Goal: Information Seeking & Learning: Learn about a topic

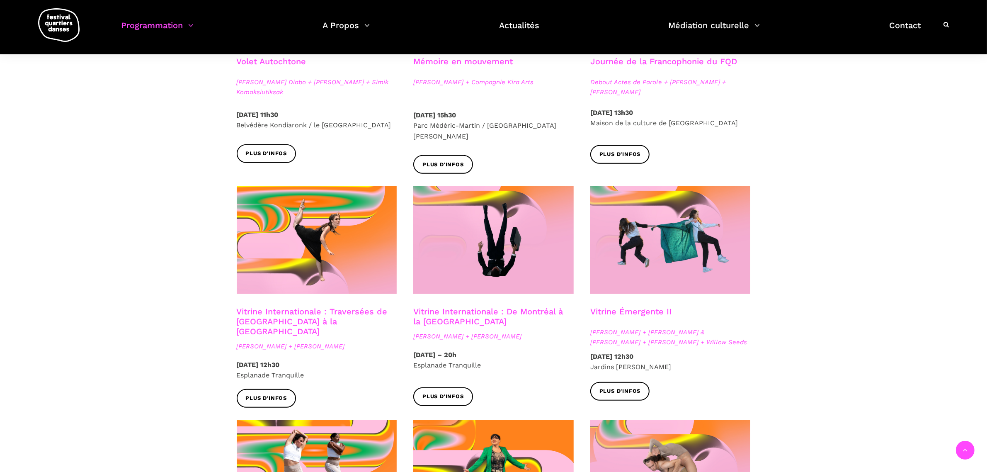
scroll to position [578, 0]
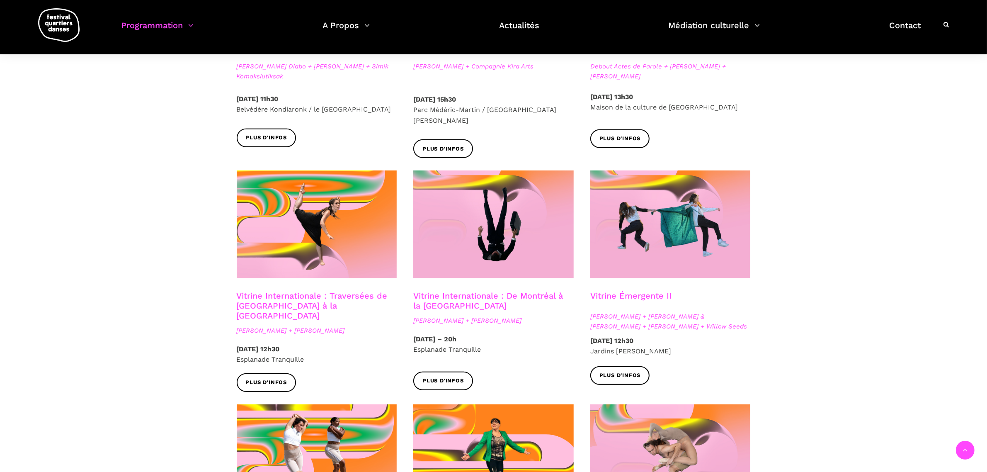
click at [450, 290] on link "Vitrine Internationale : De Montréal à la Suède" at bounding box center [488, 300] width 150 height 20
click at [322, 290] on link "Vitrine Internationale : Traversées de Vancouver à la Suède" at bounding box center [312, 305] width 151 height 30
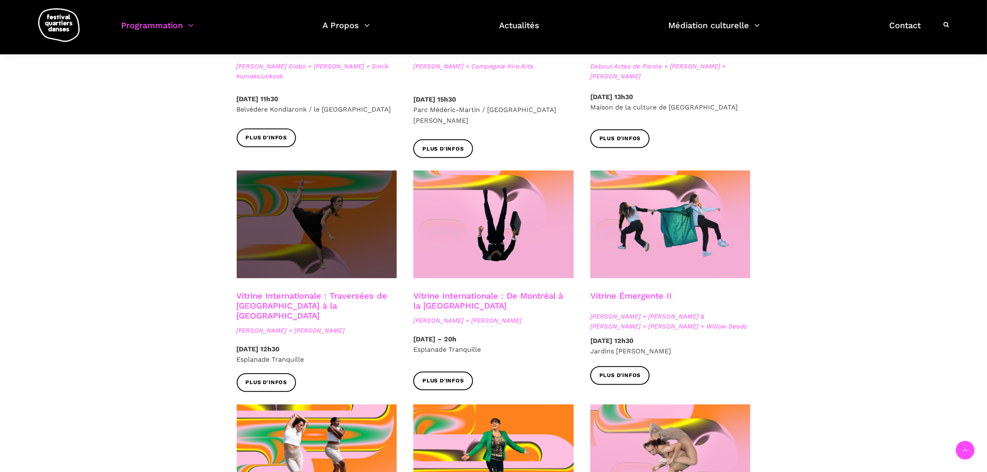
scroll to position [630, 0]
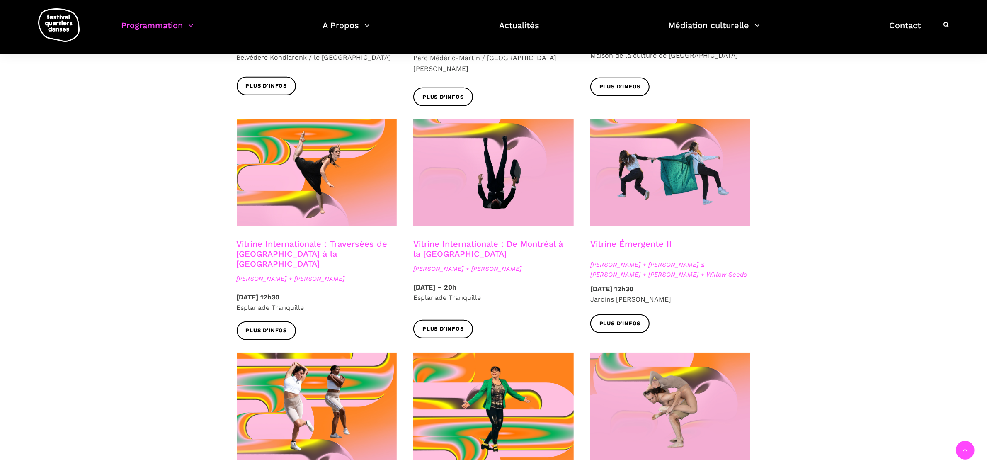
click at [624, 239] on link "Vitrine Émergente II" at bounding box center [630, 244] width 81 height 10
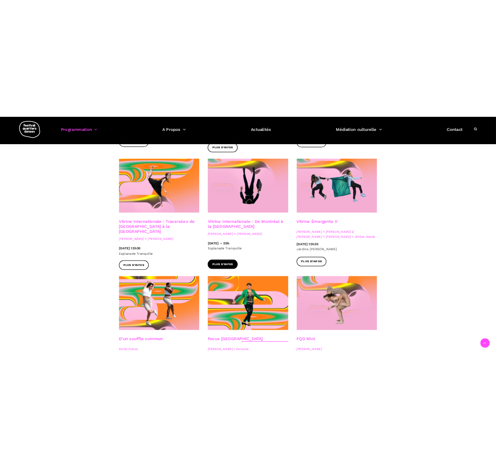
scroll to position [733, 0]
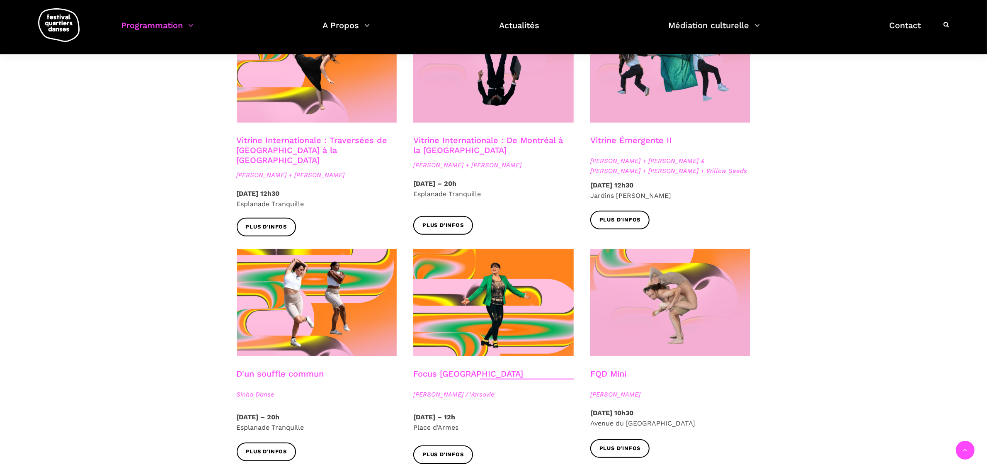
click at [626, 135] on link "Vitrine Émergente II" at bounding box center [630, 140] width 81 height 10
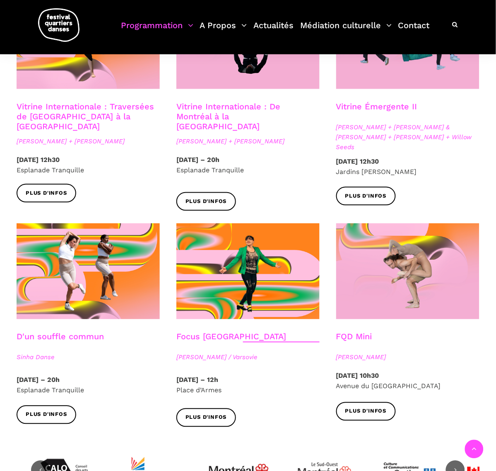
click at [65, 332] on link "D'un souffle commun" at bounding box center [60, 337] width 87 height 10
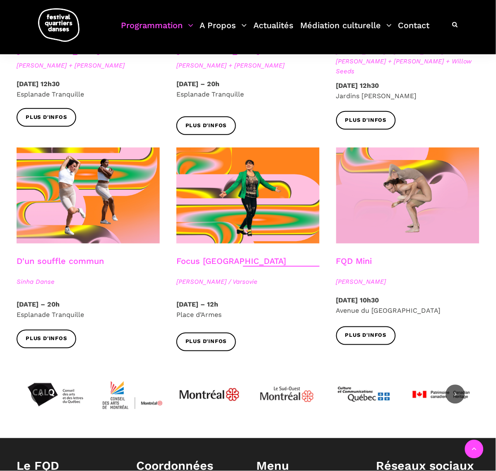
scroll to position [837, 0]
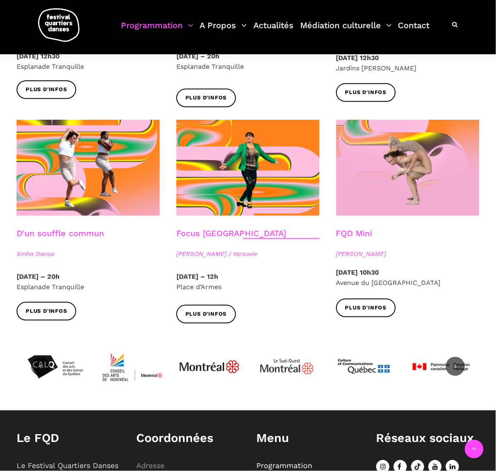
click at [36, 228] on link "D'un souffle commun" at bounding box center [60, 233] width 87 height 10
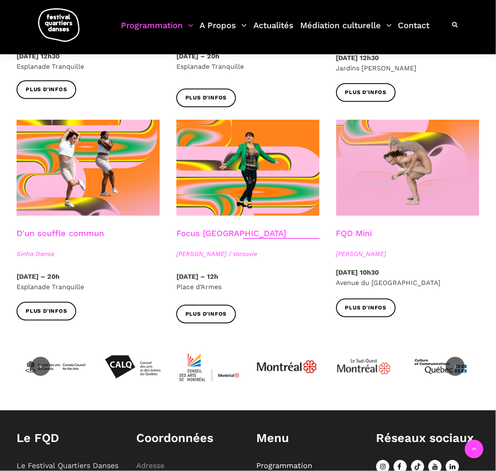
click at [184, 228] on link "Focus Pologne" at bounding box center [232, 233] width 110 height 10
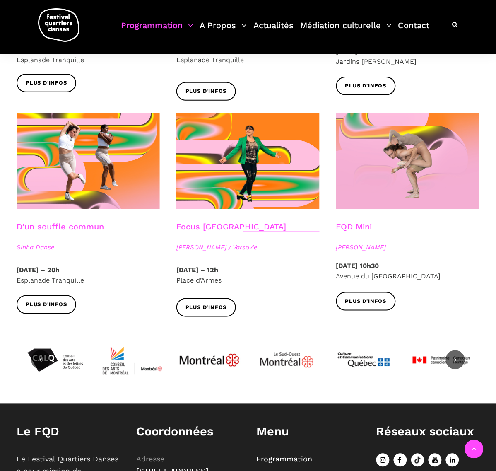
scroll to position [785, 0]
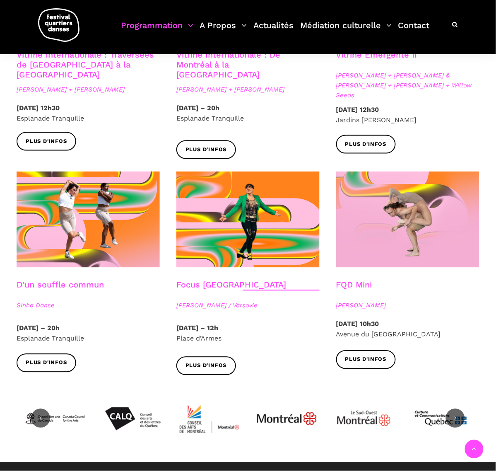
click at [186, 280] on link "Focus Pologne" at bounding box center [232, 285] width 110 height 10
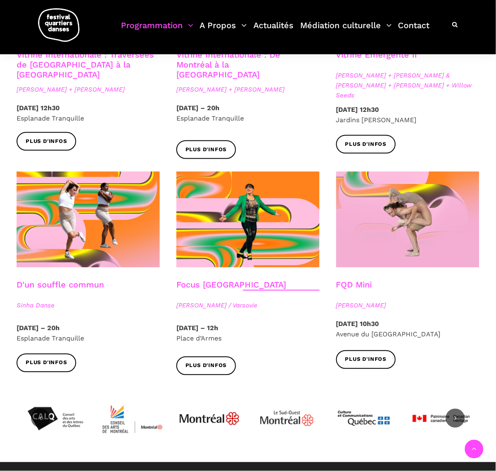
click at [356, 256] on div at bounding box center [408, 226] width 160 height 109
click at [358, 280] on link "FQD Mini" at bounding box center [354, 285] width 36 height 10
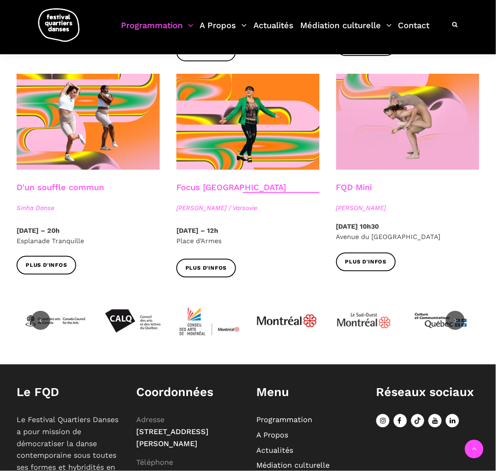
scroll to position [889, 0]
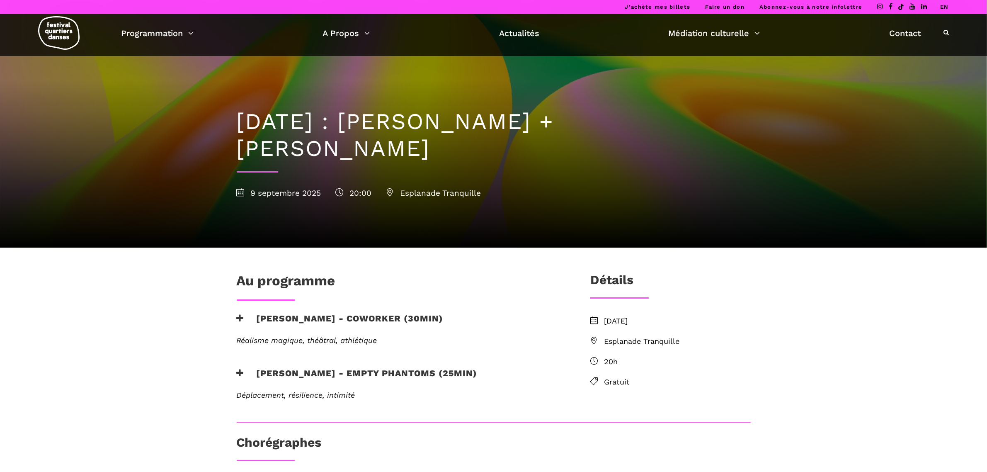
click at [253, 370] on h3 "Linus Jansner - Empty phantoms (25min)" at bounding box center [357, 378] width 241 height 21
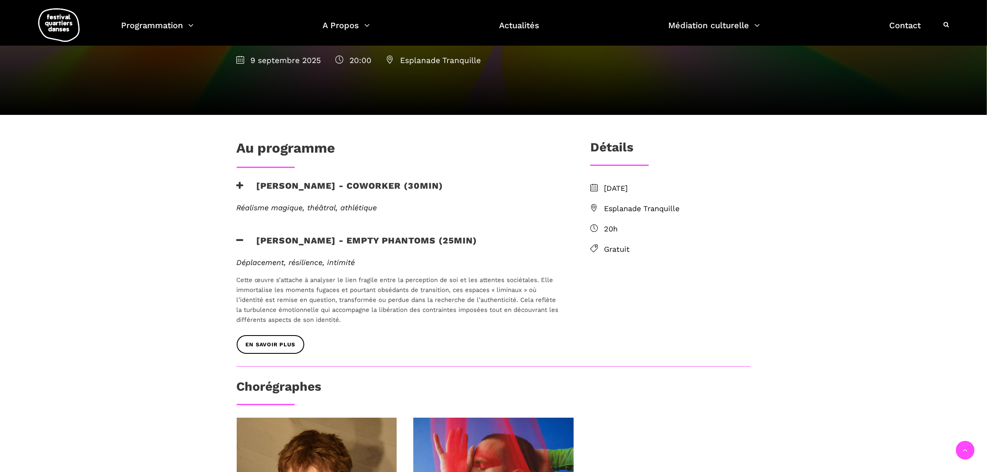
scroll to position [155, 0]
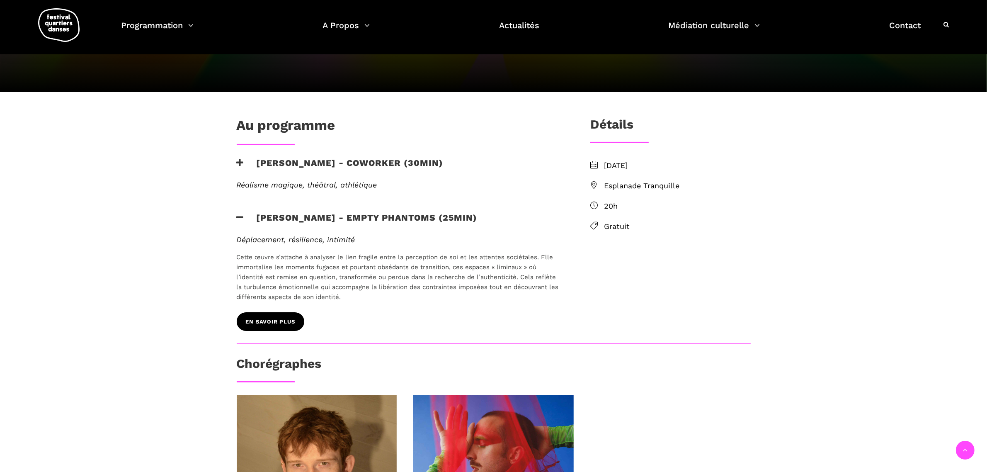
click at [255, 317] on span "EN SAVOIR PLUS" at bounding box center [270, 321] width 49 height 9
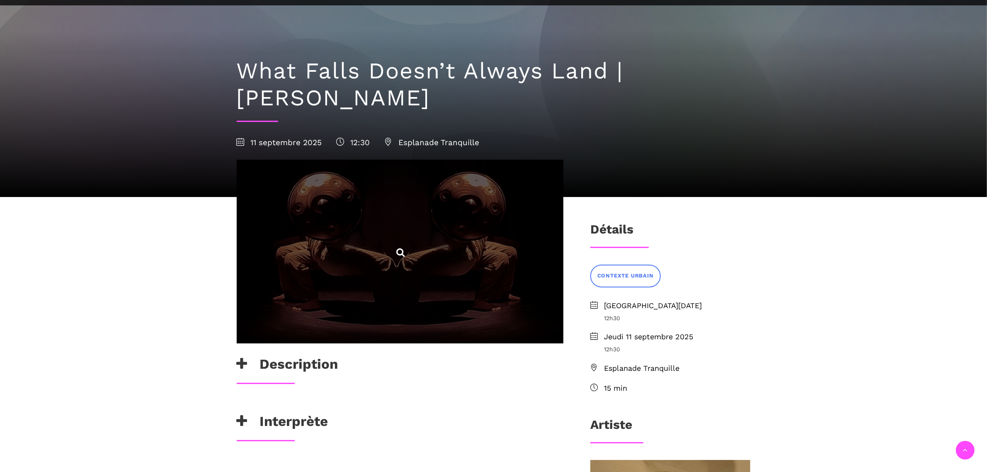
scroll to position [207, 0]
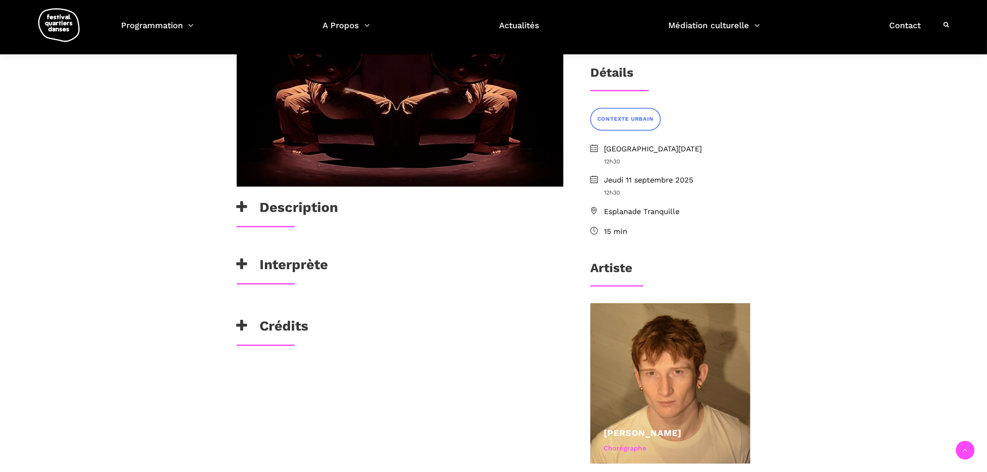
click at [284, 267] on h3 "Interprète" at bounding box center [283, 266] width 92 height 21
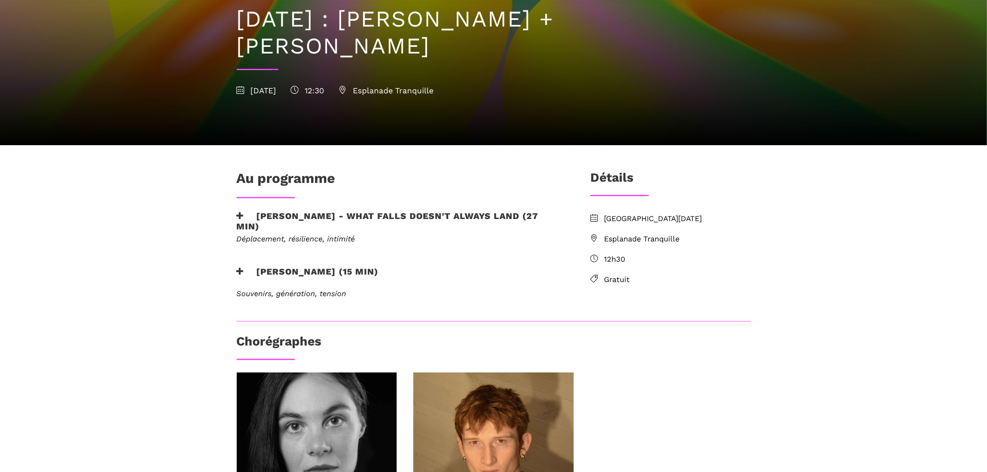
scroll to position [104, 0]
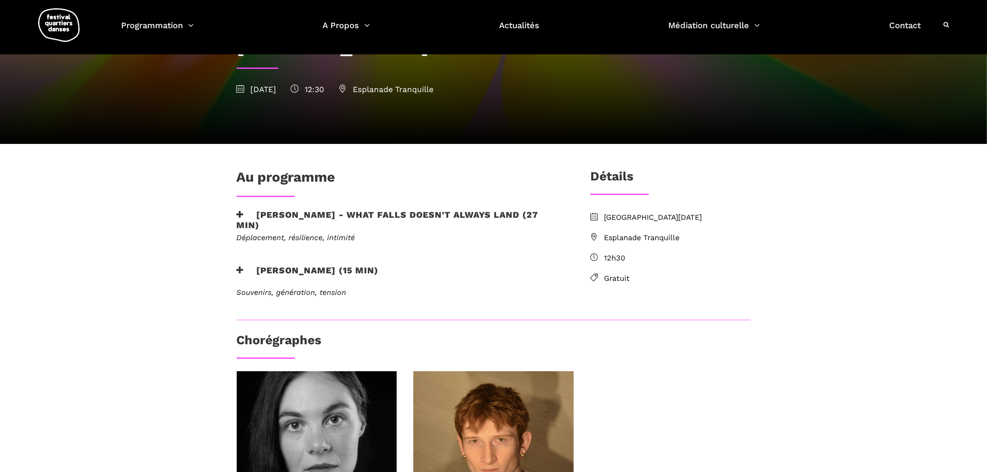
click at [284, 214] on h3 "Linus Jansner - What Falls Doesn't Always Land (27 min)" at bounding box center [400, 219] width 327 height 21
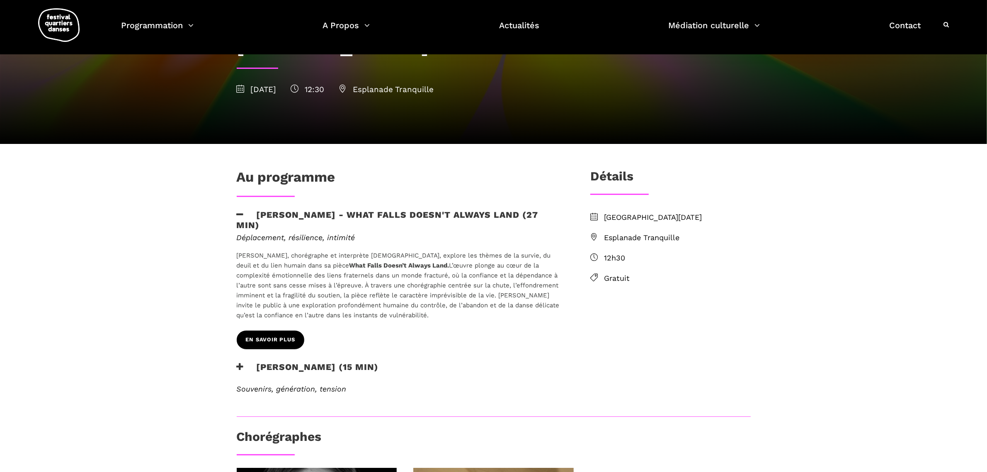
click at [289, 336] on span "EN SAVOIR PLUS" at bounding box center [270, 339] width 49 height 9
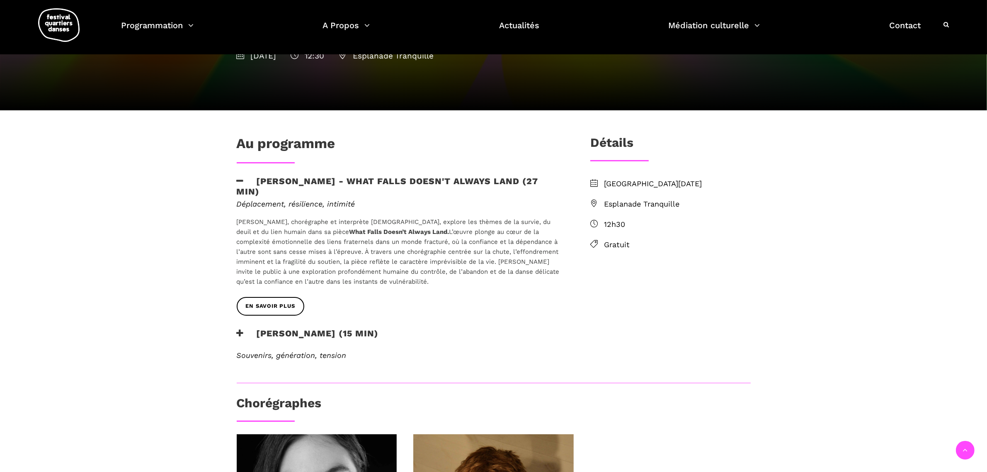
scroll to position [155, 0]
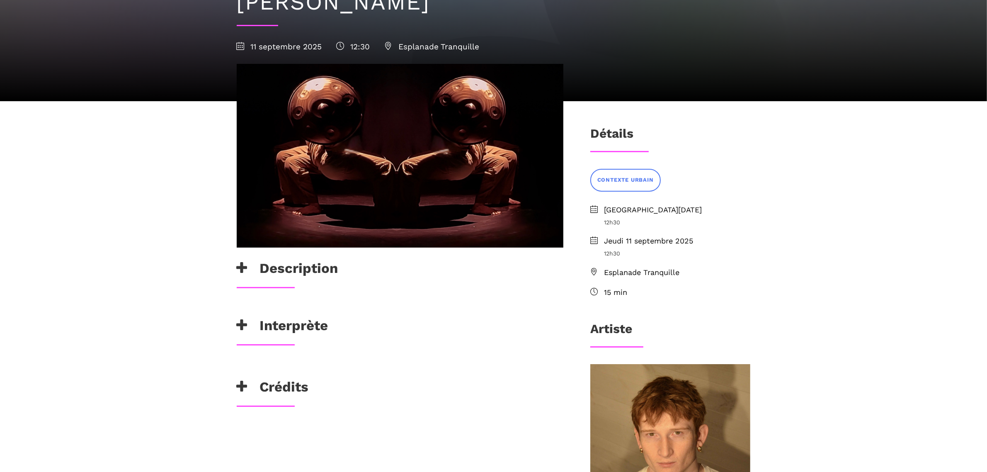
scroll to position [207, 0]
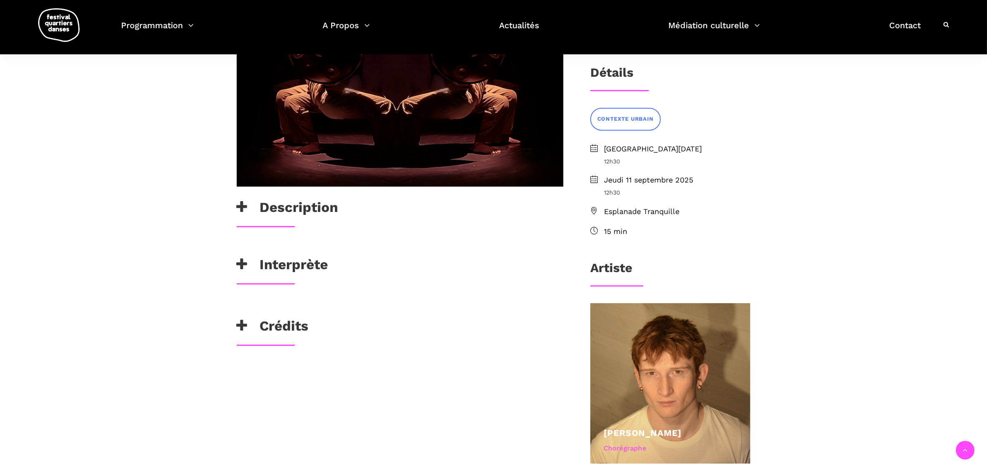
click at [293, 278] on div "Interprète" at bounding box center [399, 269] width 343 height 27
click at [274, 254] on div "What Falls Doesn’t Always Land pose la question : Comment trouver un appui quan…" at bounding box center [399, 248] width 343 height 17
click at [274, 261] on h3 "Interprète" at bounding box center [283, 266] width 92 height 21
click at [272, 265] on h3 "Interprète" at bounding box center [283, 266] width 92 height 21
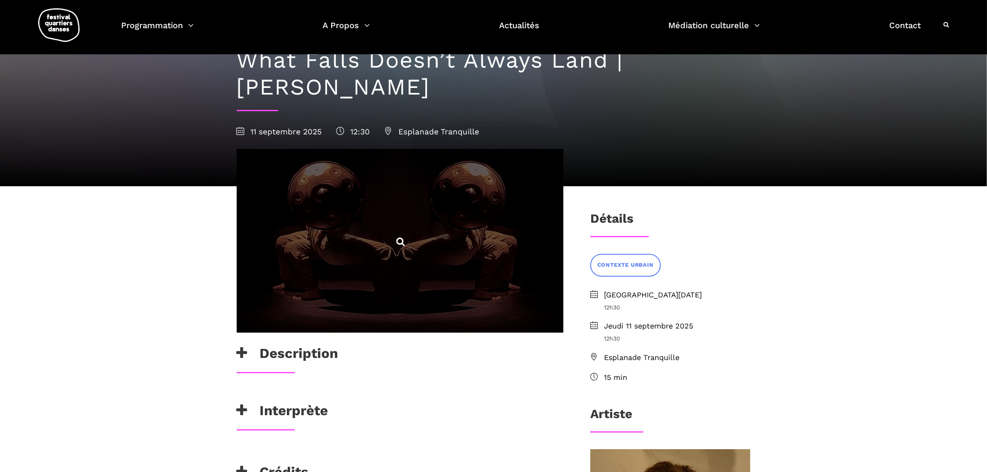
scroll to position [0, 0]
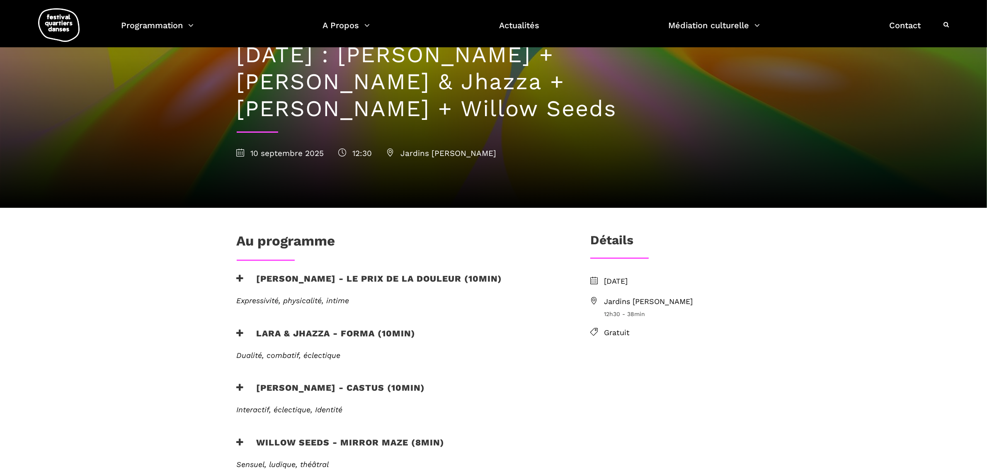
scroll to position [52, 0]
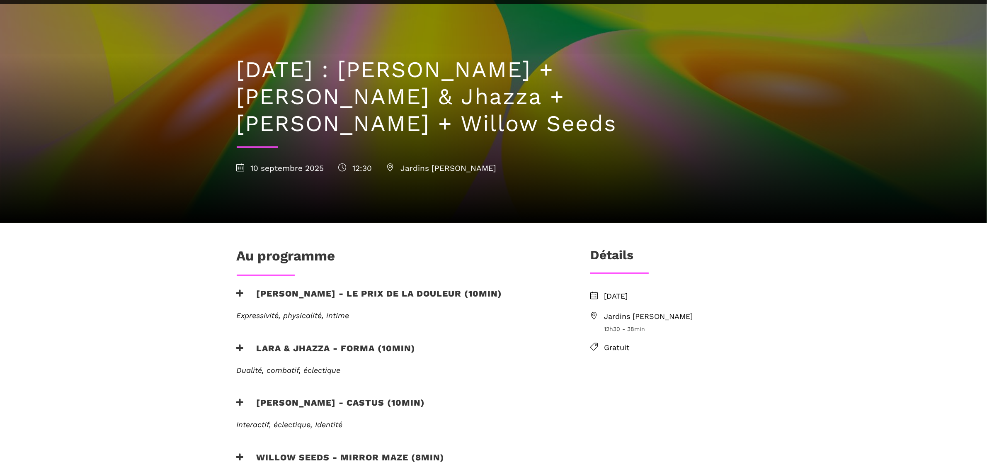
click at [278, 288] on h3 "Anna Vauquier - Le prix de la douleur (10min)" at bounding box center [370, 298] width 266 height 21
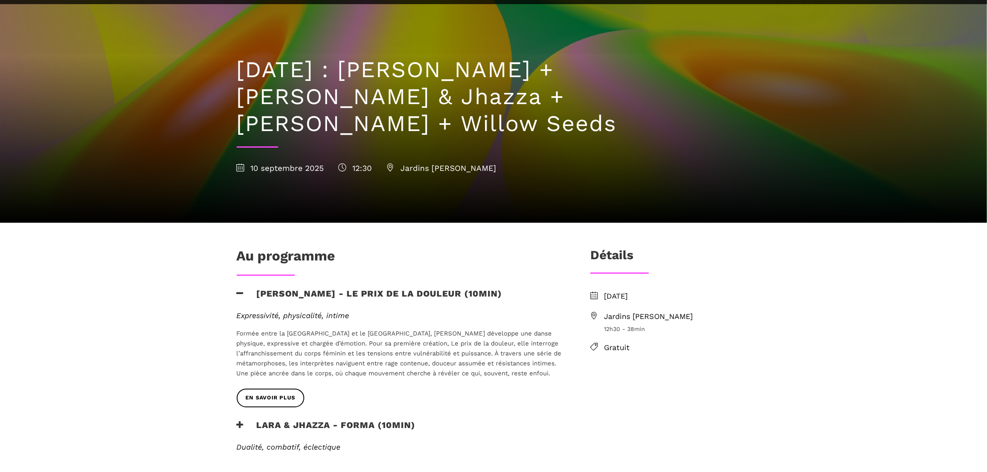
click at [261, 288] on h3 "[PERSON_NAME] - Le prix de la douleur (10min)" at bounding box center [370, 298] width 266 height 21
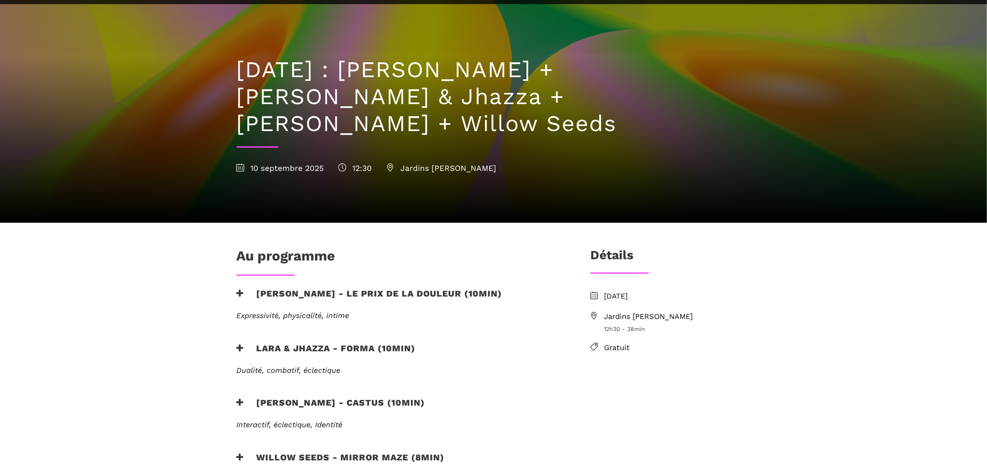
click at [286, 343] on h3 "Lara & Jhazza - forma (10min)" at bounding box center [326, 353] width 179 height 21
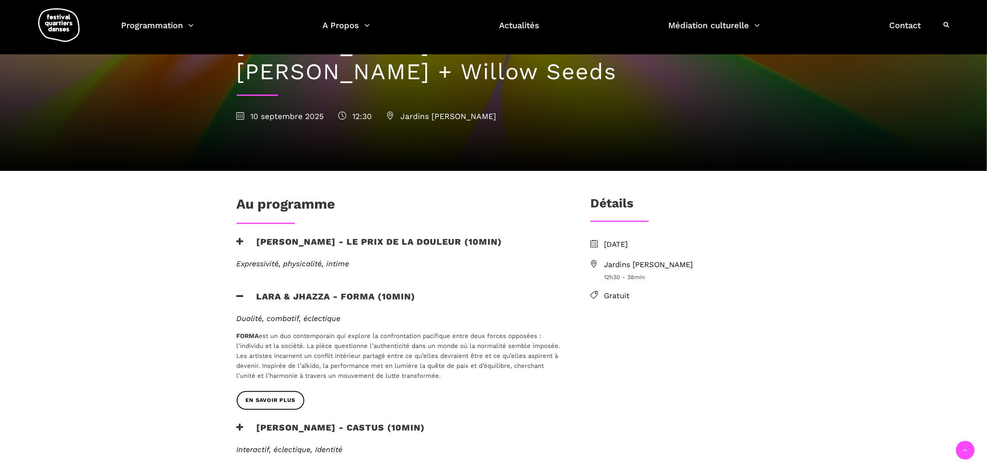
scroll to position [155, 0]
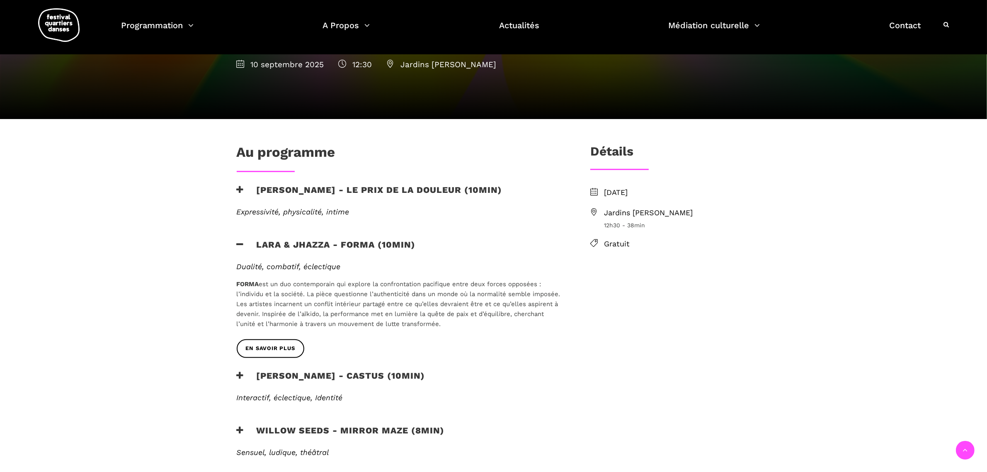
click at [289, 370] on h3 "Vincent Lacasse - Castus (10min)" at bounding box center [331, 380] width 189 height 21
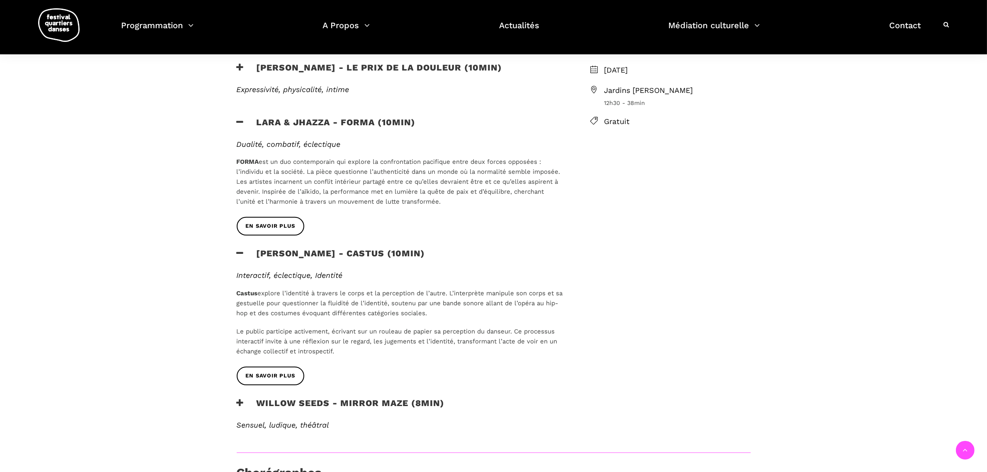
scroll to position [311, 0]
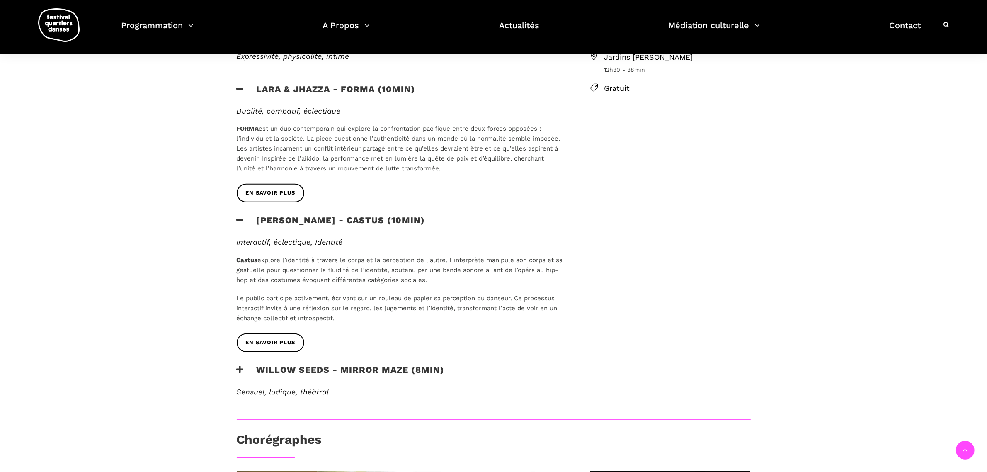
click at [285, 364] on h3 "Willow Seeds - Mirror Maze (8min)" at bounding box center [341, 374] width 208 height 21
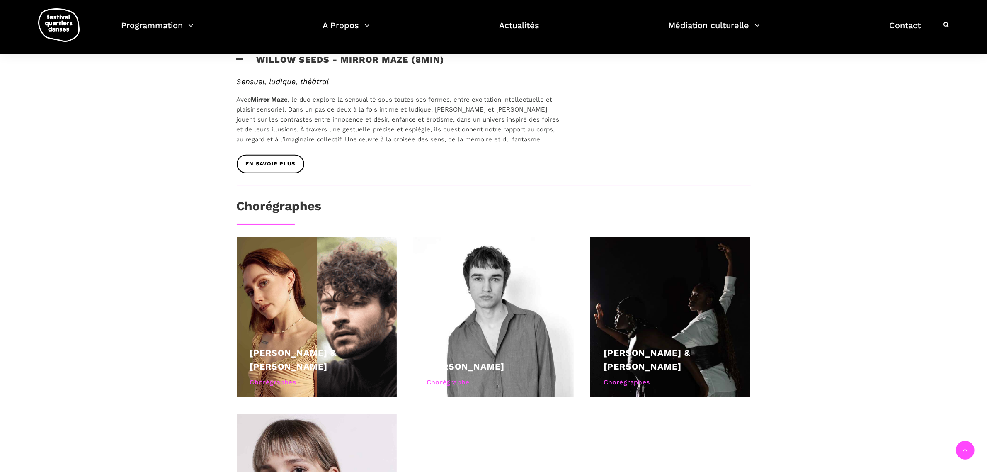
scroll to position [622, 0]
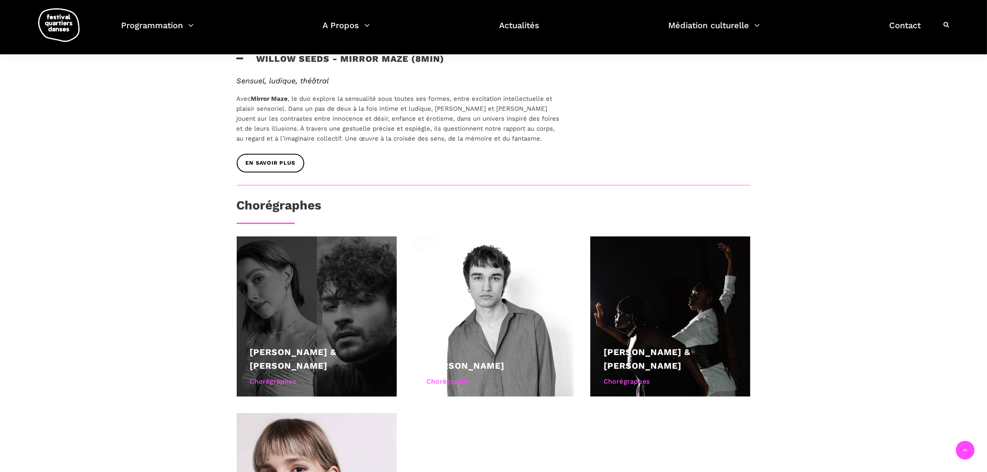
click at [284, 345] on div "Laura Perron & William-Nicholas Tanguay" at bounding box center [317, 359] width 134 height 28
click at [345, 345] on div "Laura Perron & William-Nicholas Tanguay" at bounding box center [317, 359] width 134 height 28
click at [285, 376] on div "Chorégraphes" at bounding box center [317, 381] width 134 height 11
click at [284, 346] on link "Laura Perron & William-Nicholas Tanguay" at bounding box center [293, 358] width 87 height 24
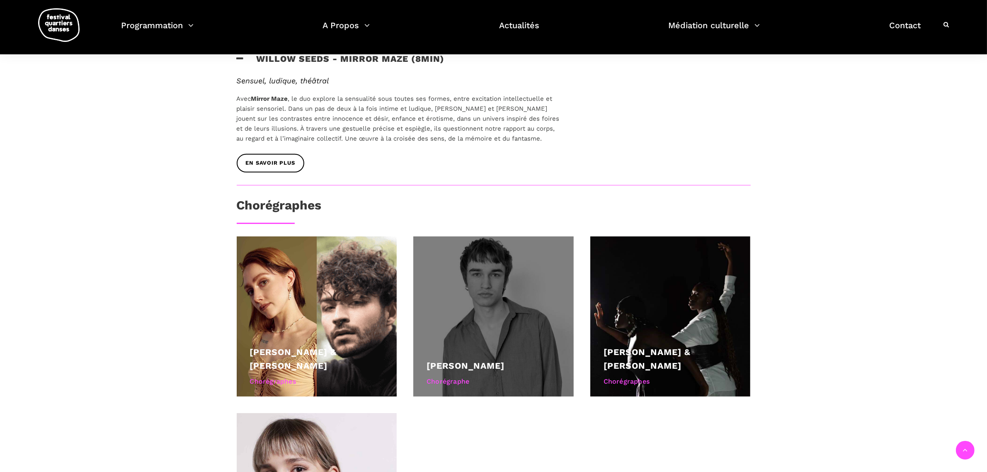
click at [481, 358] on div "Vincent Lacasse" at bounding box center [493, 365] width 134 height 14
click at [442, 305] on div at bounding box center [493, 316] width 160 height 160
click at [450, 376] on div "Chorégraphe" at bounding box center [493, 381] width 134 height 11
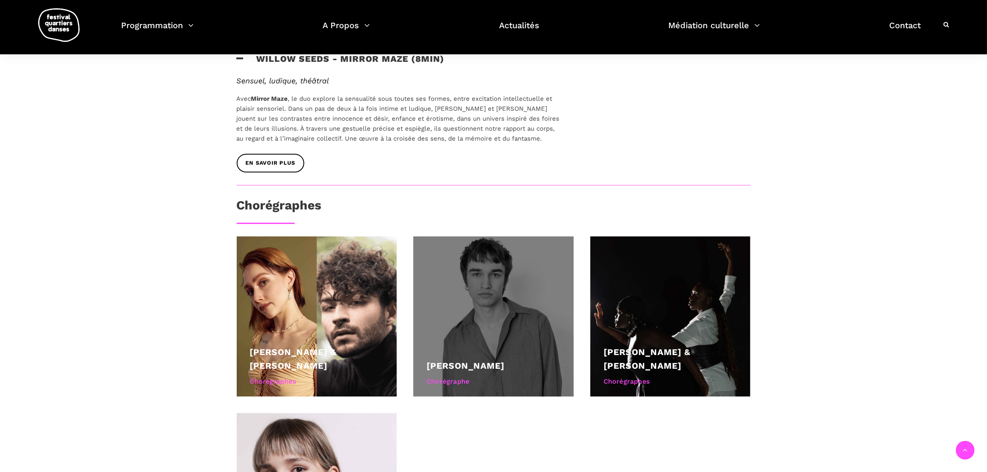
click at [455, 358] on div "Vincent Lacasse" at bounding box center [493, 365] width 134 height 14
click at [454, 358] on div "Vincent Lacasse" at bounding box center [493, 365] width 134 height 14
click at [475, 301] on div at bounding box center [493, 316] width 160 height 160
click at [476, 276] on div at bounding box center [493, 316] width 160 height 160
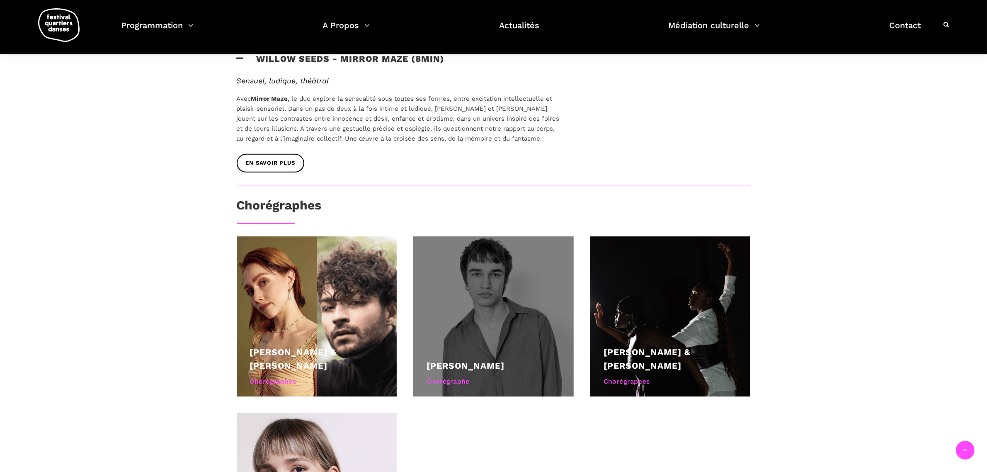
click at [476, 276] on div at bounding box center [493, 316] width 160 height 160
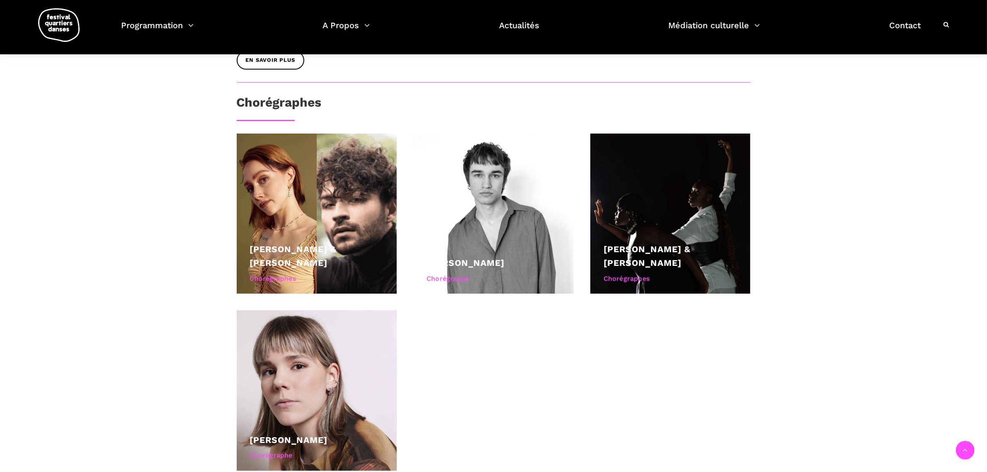
scroll to position [725, 0]
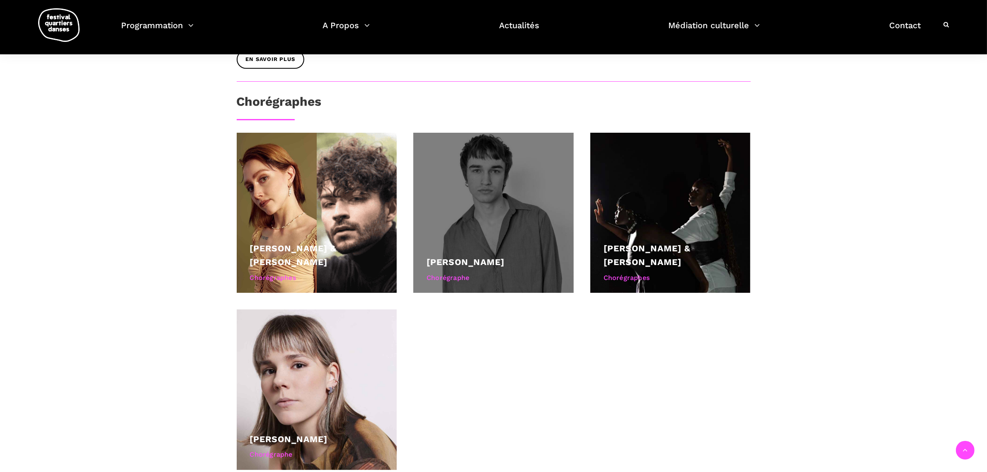
click at [465, 256] on div "Vincent Lacasse Chorégraphe" at bounding box center [493, 270] width 134 height 31
click at [474, 256] on link "Vincent Lacasse" at bounding box center [465, 261] width 78 height 10
drag, startPoint x: 474, startPoint y: 232, endPoint x: 481, endPoint y: 230, distance: 8.3
click at [477, 256] on link "Vincent Lacasse" at bounding box center [465, 261] width 78 height 10
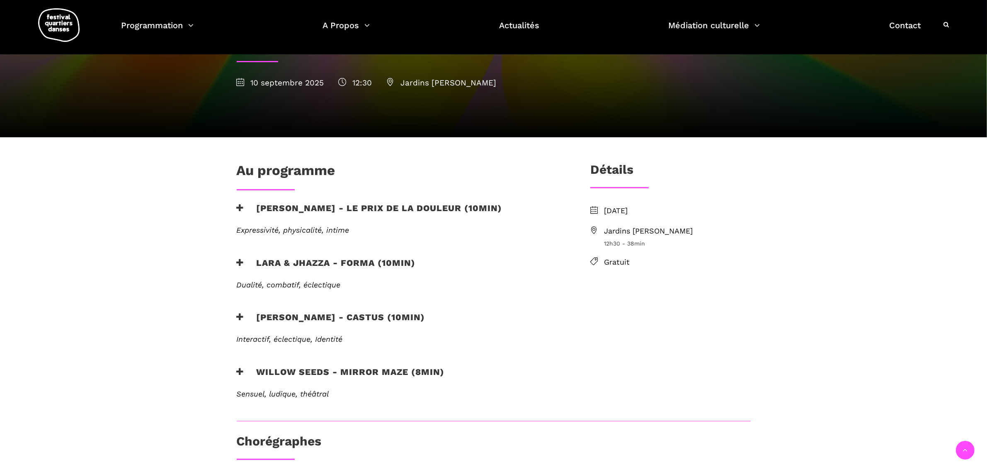
scroll to position [155, 0]
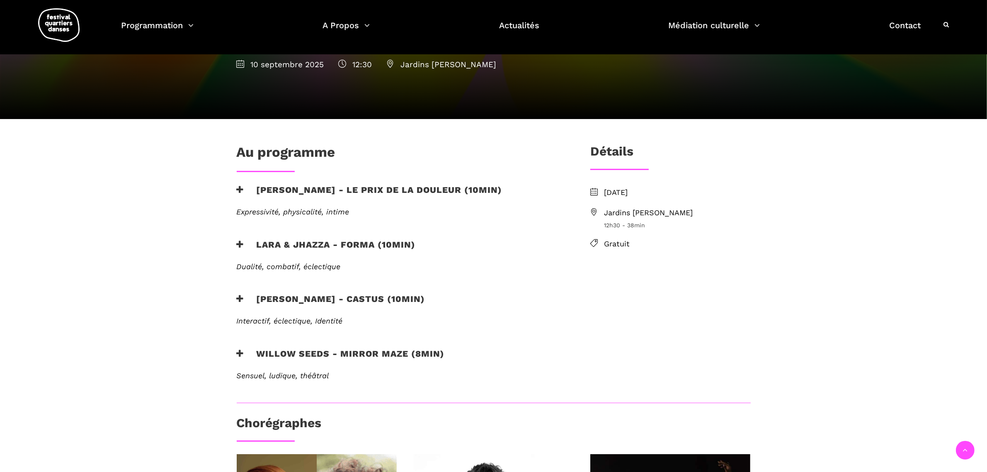
click at [280, 293] on h3 "Vincent Lacasse - Castus (10min)" at bounding box center [331, 303] width 189 height 21
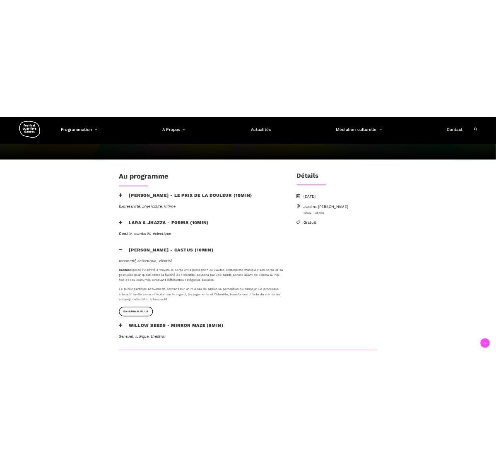
scroll to position [207, 0]
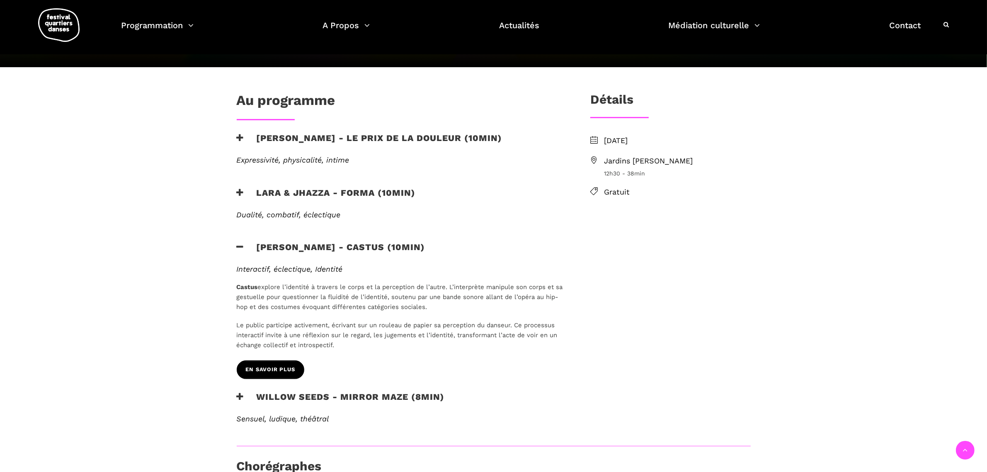
click at [287, 365] on span "EN SAVOIR PLUS" at bounding box center [270, 369] width 49 height 9
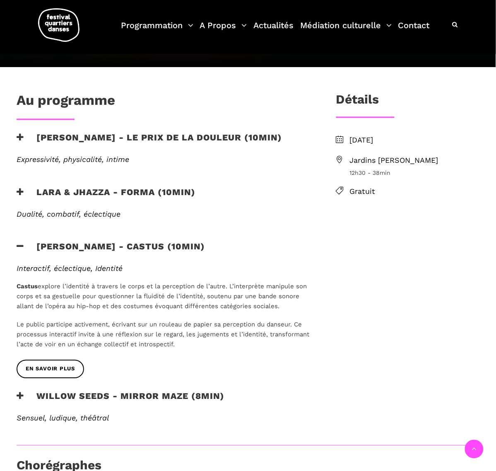
click at [129, 194] on h3 "Lara & Jhazza - forma (10min)" at bounding box center [106, 197] width 179 height 21
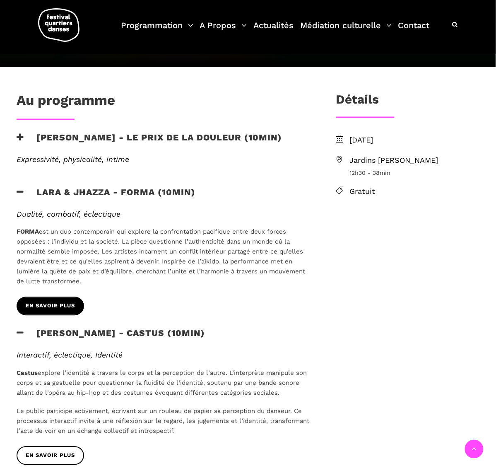
click at [70, 312] on link "EN SAVOIR PLUS" at bounding box center [51, 306] width 68 height 19
click at [119, 137] on h3 "Anna Vauquier - Le prix de la douleur (10min)" at bounding box center [150, 143] width 266 height 21
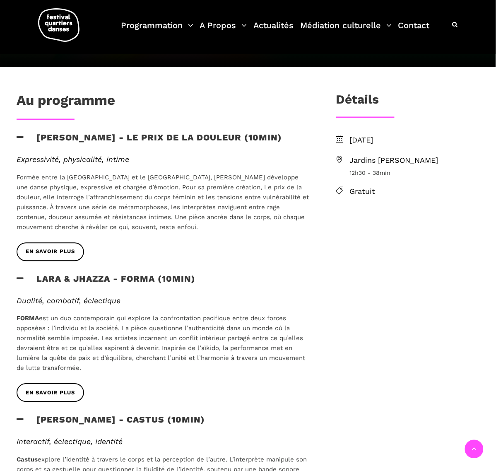
click at [119, 137] on h3 "Anna Vauquier - Le prix de la douleur (10min)" at bounding box center [150, 143] width 266 height 21
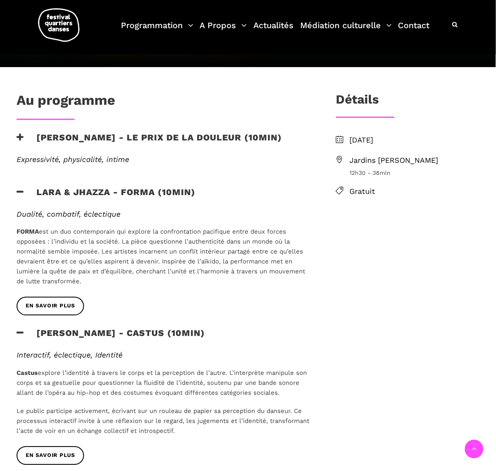
click at [114, 138] on h3 "Anna Vauquier - Le prix de la douleur (10min)" at bounding box center [150, 143] width 266 height 21
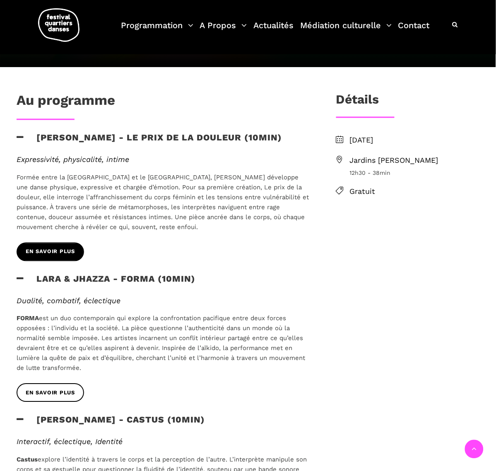
click at [65, 248] on span "EN SAVOIR PLUS" at bounding box center [50, 252] width 49 height 9
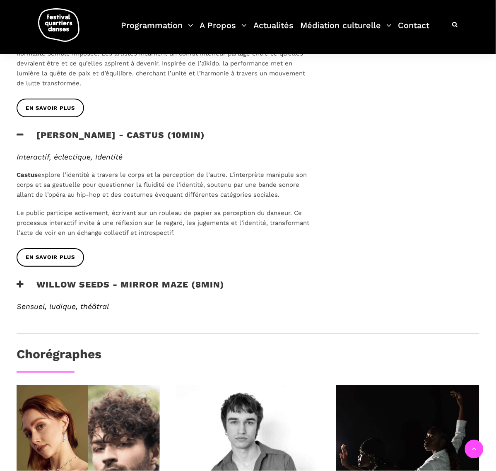
scroll to position [518, 0]
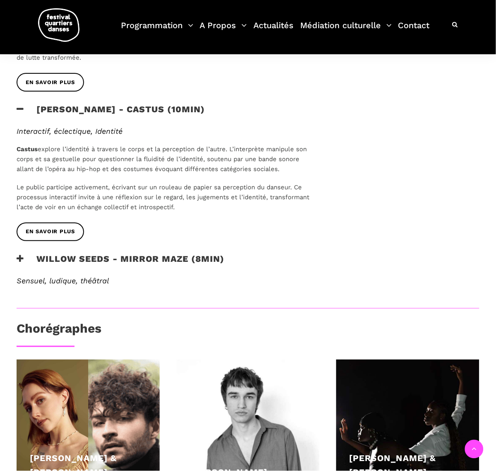
click at [148, 256] on h3 "Willow Seeds - Mirror Maze (8min)" at bounding box center [121, 264] width 208 height 21
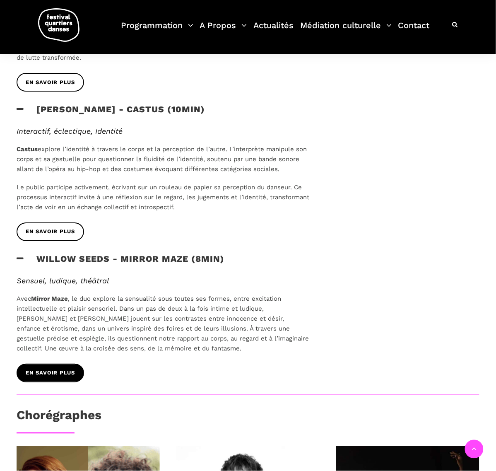
click at [53, 369] on span "EN SAVOIR PLUS" at bounding box center [50, 373] width 49 height 9
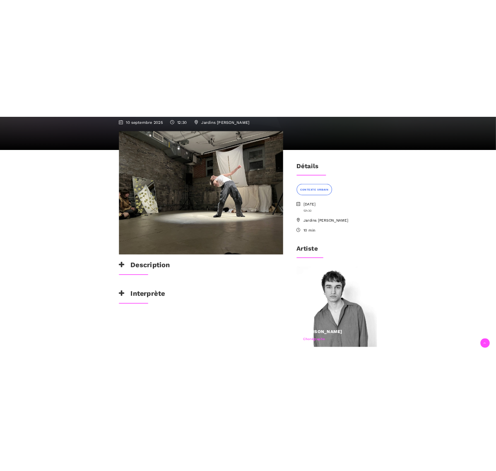
scroll to position [155, 0]
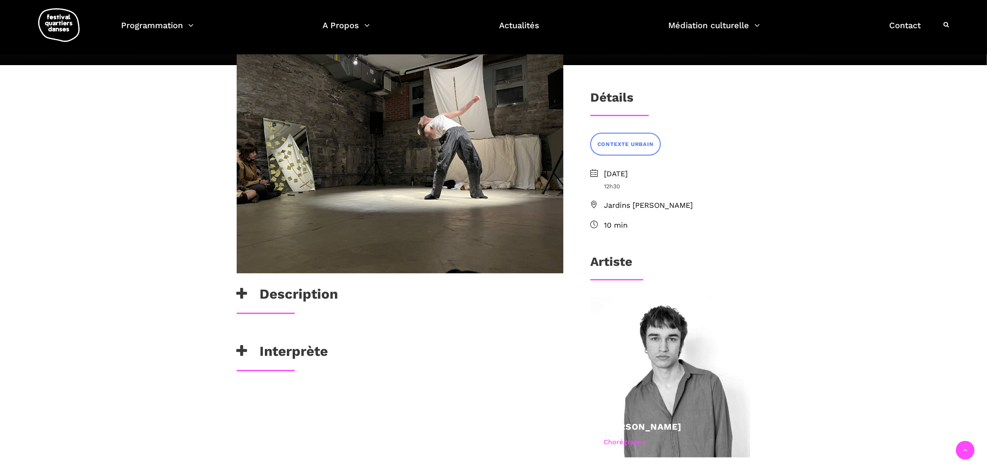
click at [299, 293] on h3 "Description" at bounding box center [288, 296] width 102 height 21
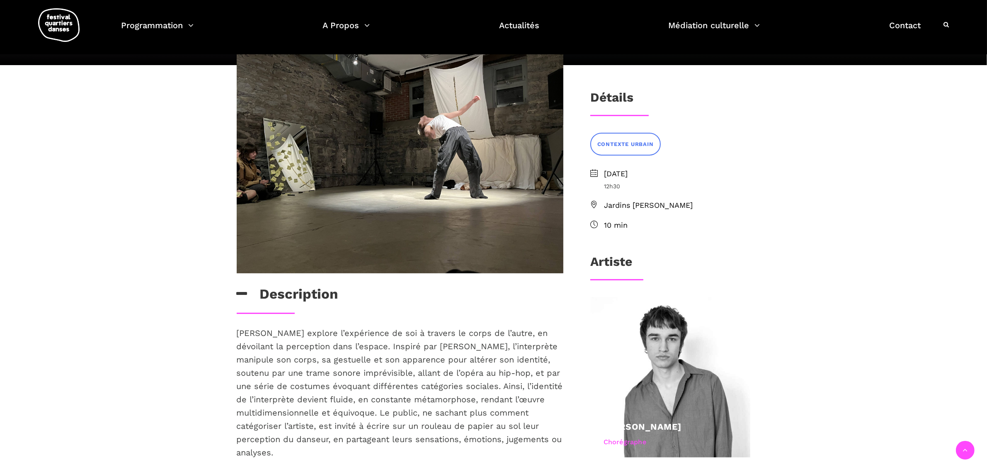
click at [299, 293] on h3 "Description" at bounding box center [288, 296] width 102 height 21
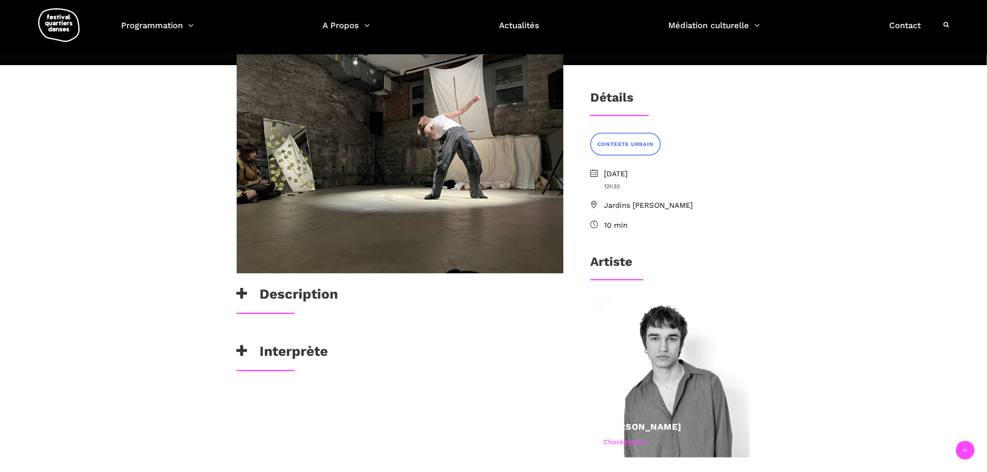
click at [283, 343] on h3 "Interprète" at bounding box center [283, 353] width 92 height 21
click at [298, 310] on div "Description" at bounding box center [399, 299] width 343 height 27
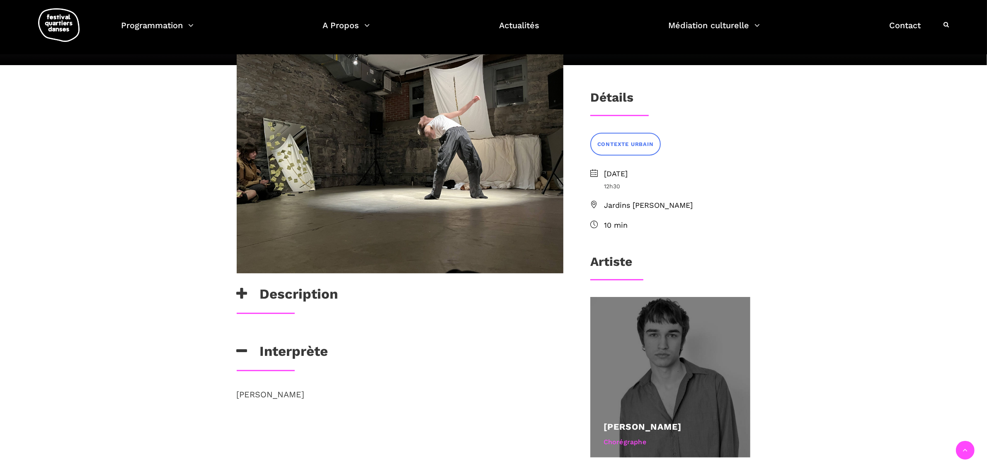
click at [641, 424] on link "[PERSON_NAME]" at bounding box center [642, 426] width 78 height 10
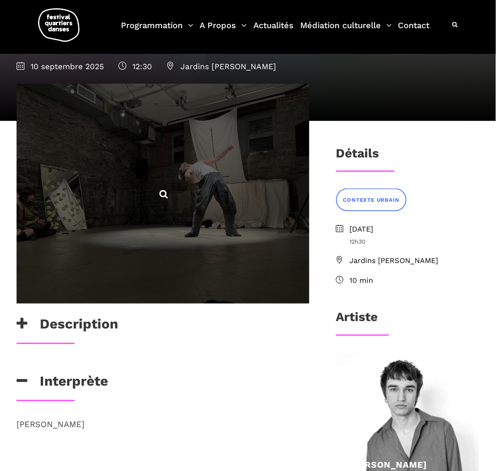
scroll to position [0, 0]
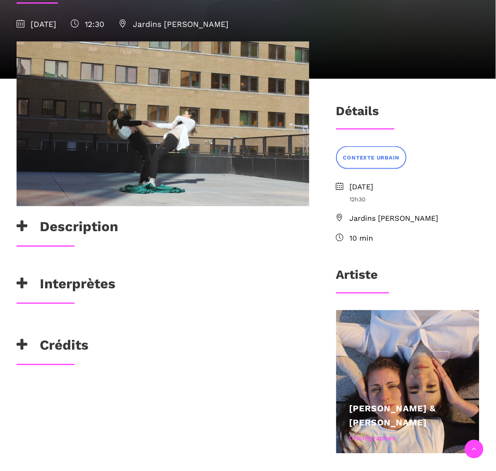
scroll to position [155, 0]
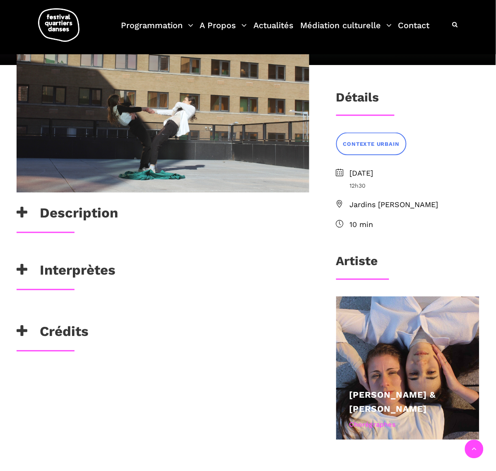
click at [80, 222] on h3 "Description" at bounding box center [68, 215] width 102 height 21
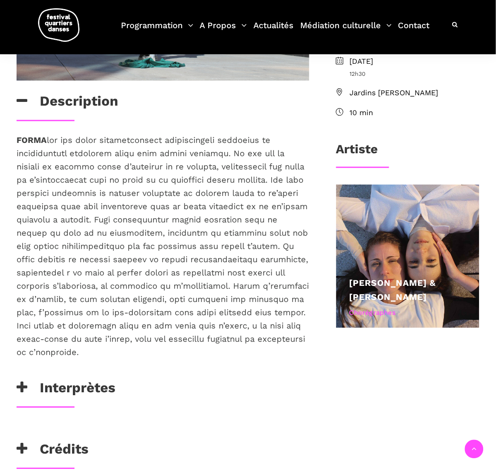
scroll to position [259, 0]
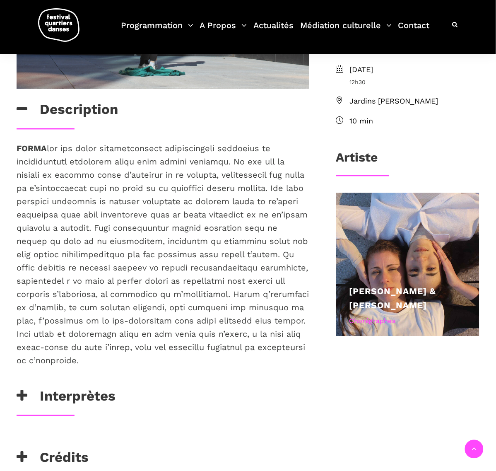
click at [96, 397] on h3 "Interprètes" at bounding box center [66, 398] width 99 height 21
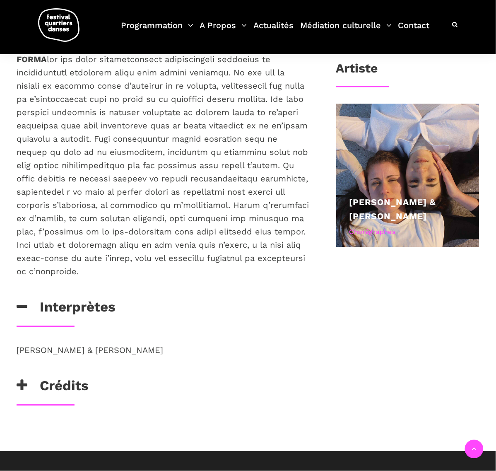
scroll to position [363, 0]
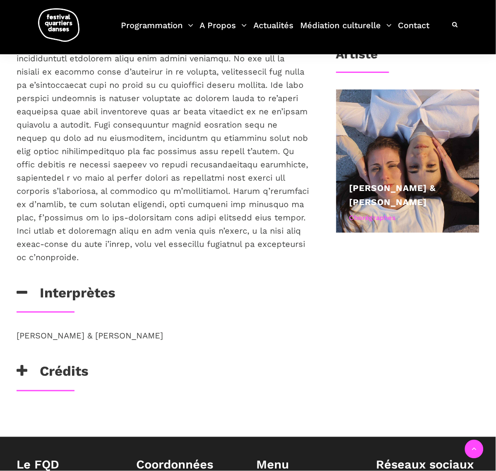
click at [73, 376] on h3 "Crédits" at bounding box center [53, 373] width 72 height 21
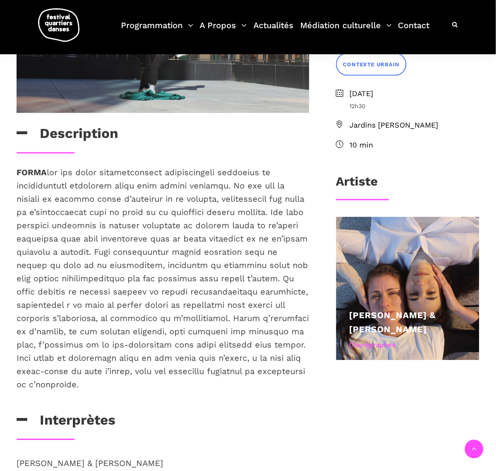
scroll to position [207, 0]
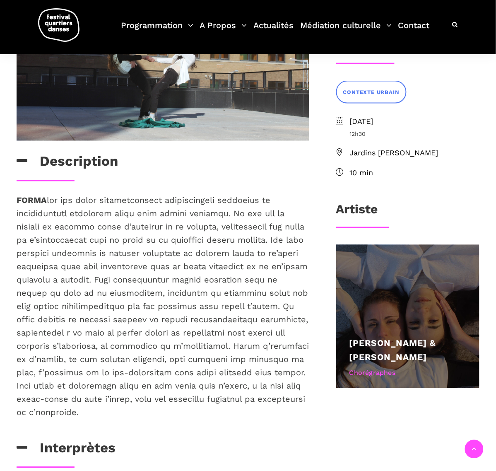
click at [373, 364] on div "Lara Haikal & Johanna Simon Chorégraphes" at bounding box center [408, 358] width 117 height 45
click at [373, 351] on link "Lara Haikal & Johanna Simon" at bounding box center [393, 350] width 87 height 24
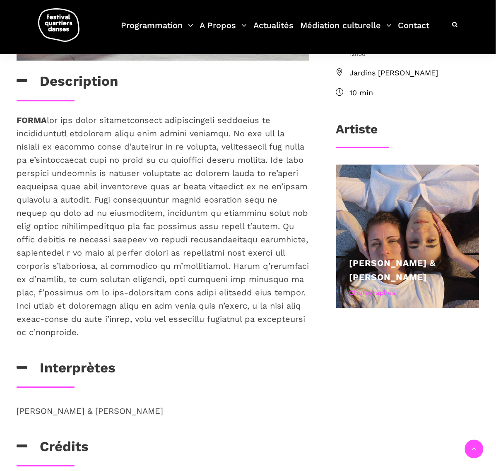
scroll to position [311, 0]
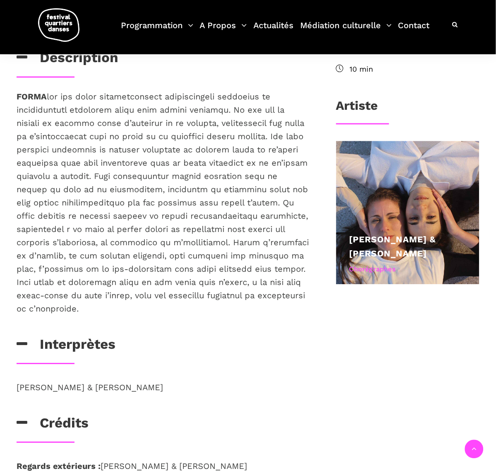
click at [92, 359] on div "Interprètes" at bounding box center [163, 349] width 310 height 27
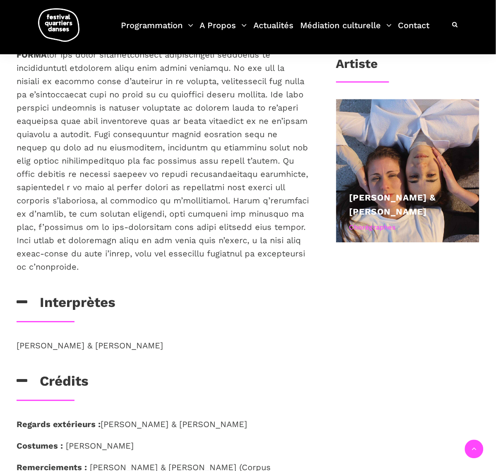
scroll to position [363, 0]
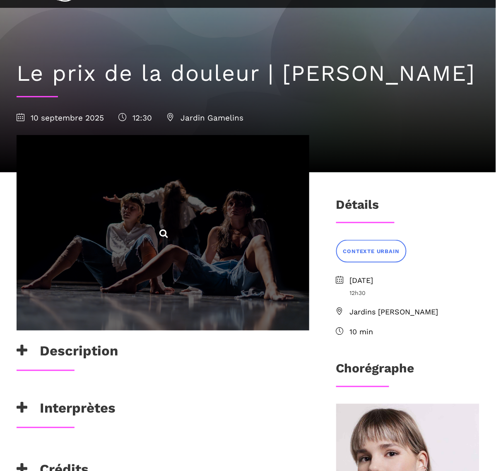
scroll to position [155, 0]
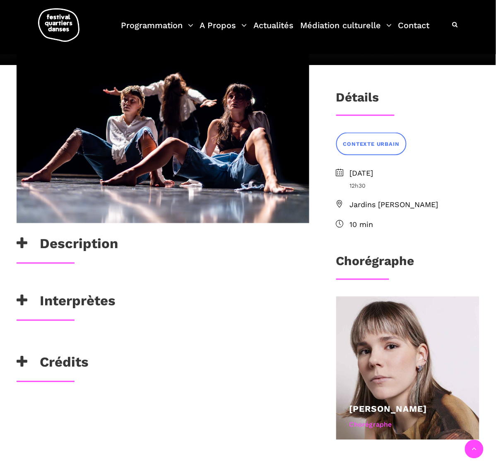
click at [71, 241] on h3 "Description" at bounding box center [68, 246] width 102 height 21
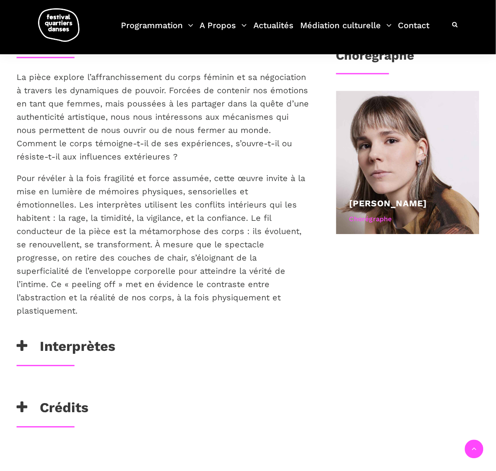
scroll to position [363, 0]
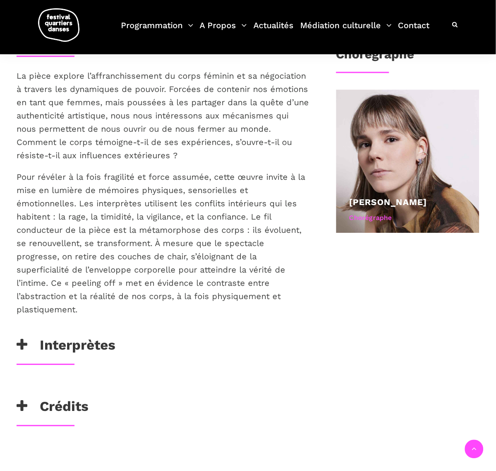
click at [102, 337] on h3 "Interprètes" at bounding box center [66, 347] width 99 height 21
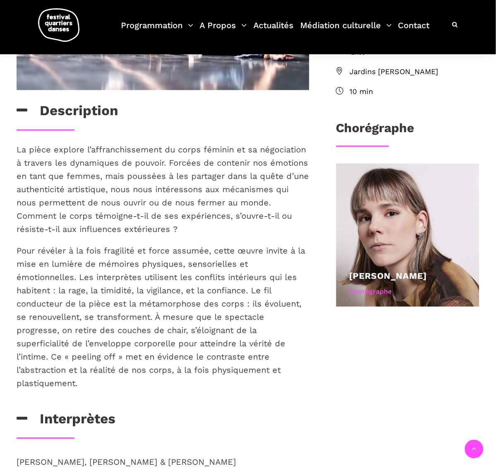
scroll to position [311, 0]
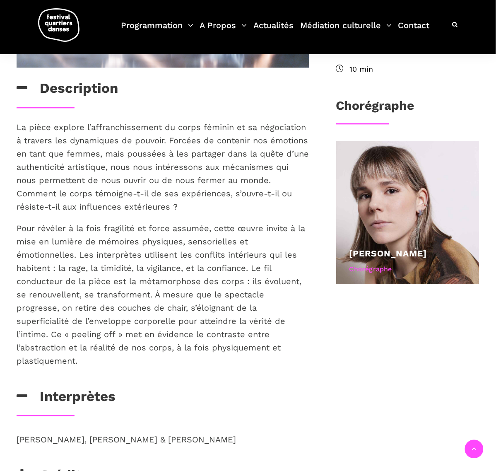
drag, startPoint x: 231, startPoint y: 421, endPoint x: 13, endPoint y: 429, distance: 218.1
click at [13, 433] on div "Julianna Bryson, Léa Boudreault & Charlotte Mégardon" at bounding box center [163, 450] width 310 height 34
copy p "Julianna Bryson, Léa Boudreault & Charlotte Mégardon"
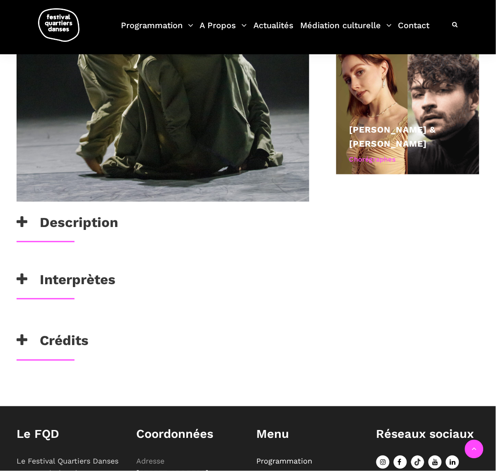
scroll to position [518, 0]
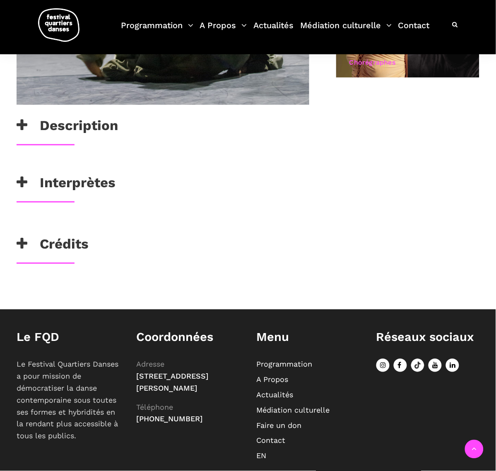
click at [75, 186] on h3 "Interprètes" at bounding box center [66, 184] width 99 height 21
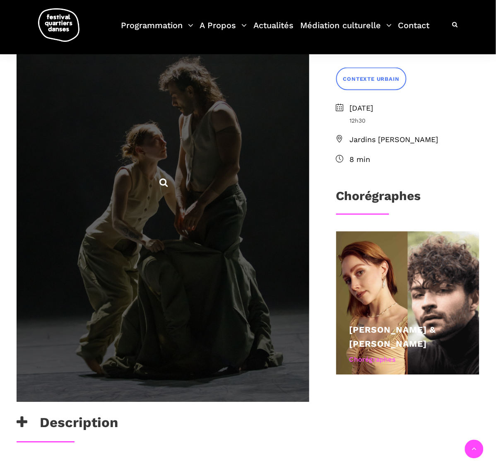
scroll to position [207, 0]
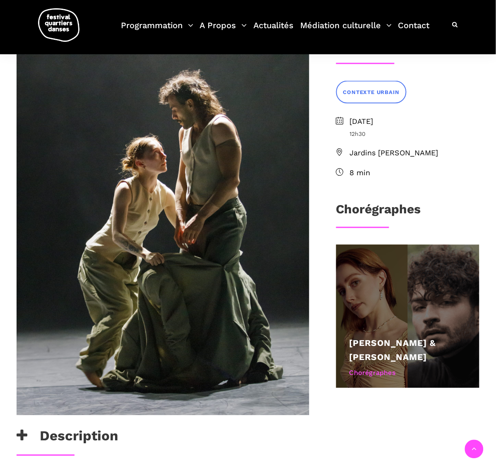
click at [377, 308] on div at bounding box center [407, 316] width 143 height 143
click at [380, 338] on link "Laura Perron & William-Nicholas Tanguay" at bounding box center [393, 350] width 87 height 24
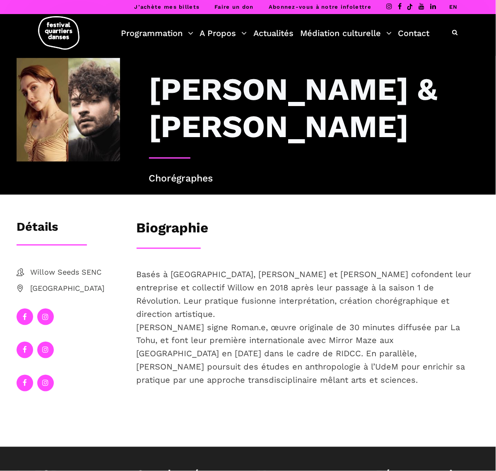
click at [102, 375] on div at bounding box center [68, 358] width 120 height 33
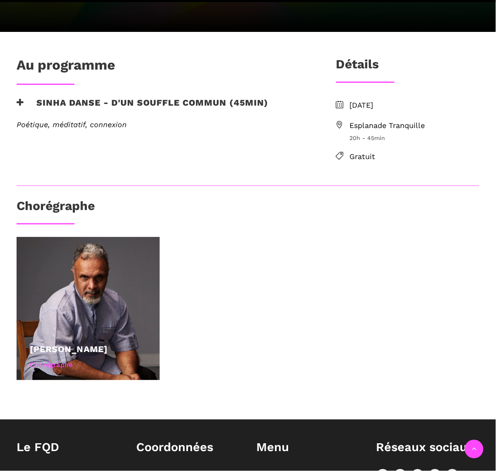
scroll to position [207, 0]
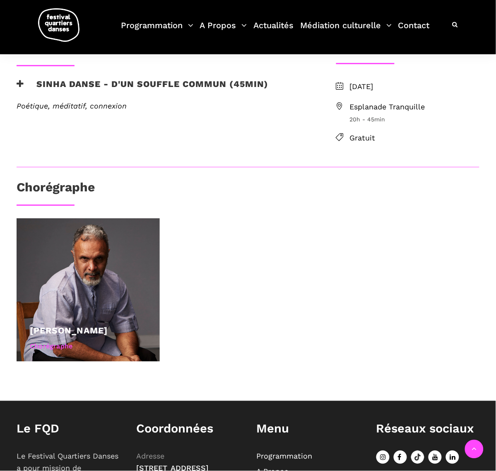
click at [131, 84] on h3 "Sinha Danse - D'un souffle commun (45min)" at bounding box center [143, 89] width 252 height 21
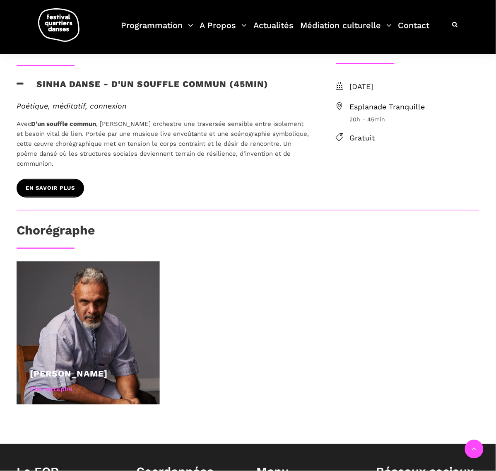
click at [51, 184] on span "EN SAVOIR PLUS" at bounding box center [50, 188] width 49 height 9
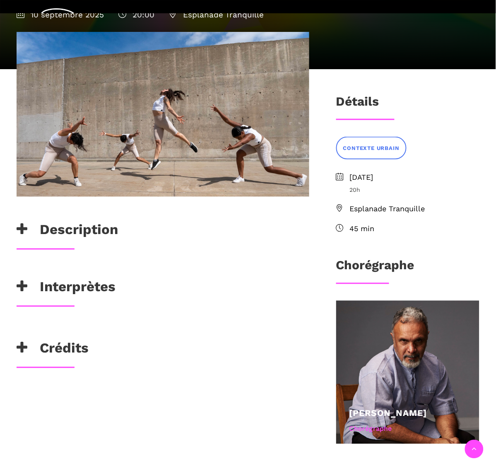
scroll to position [155, 0]
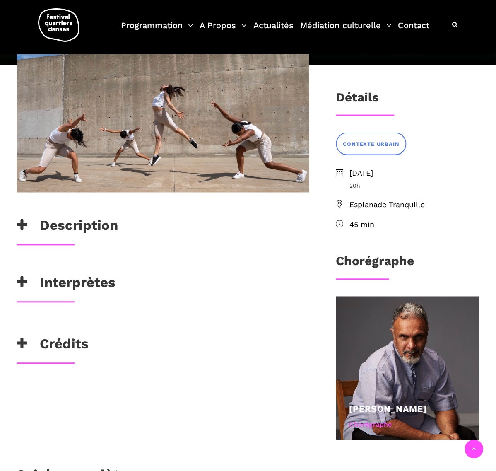
click at [82, 298] on div "Interprètes" at bounding box center [163, 288] width 310 height 27
click at [85, 290] on h3 "Interprètes" at bounding box center [66, 285] width 99 height 21
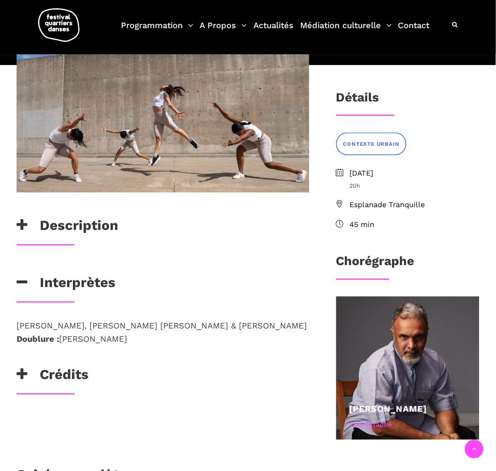
click at [85, 222] on h3 "Description" at bounding box center [68, 228] width 102 height 21
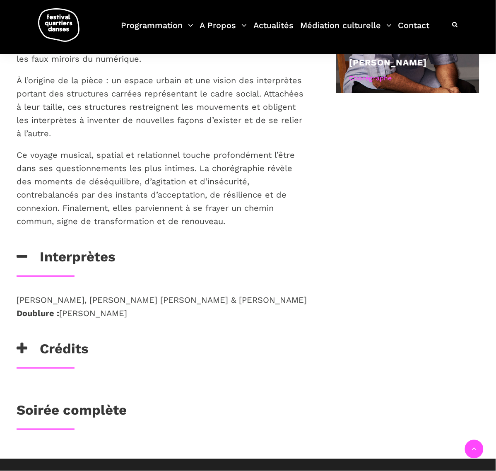
scroll to position [570, 0]
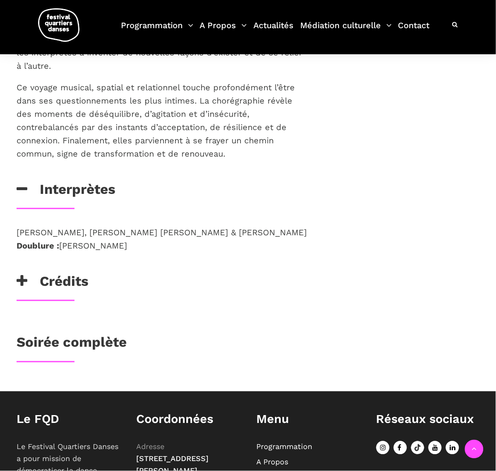
click at [65, 339] on h3 "Soirée complète" at bounding box center [72, 344] width 110 height 21
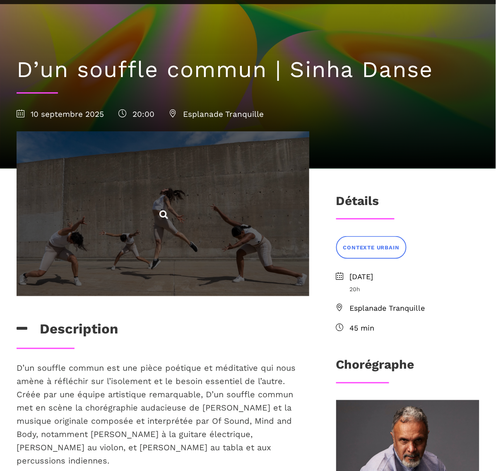
scroll to position [0, 0]
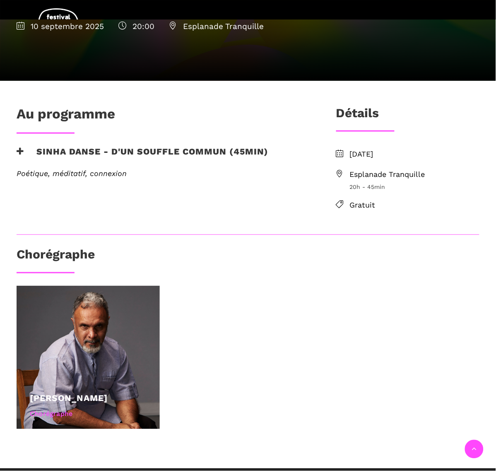
scroll to position [155, 0]
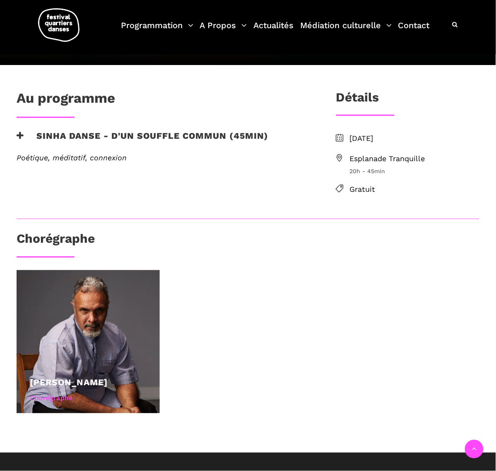
click at [82, 136] on h3 "Sinha Danse - D'un souffle commun (45min)" at bounding box center [143, 141] width 252 height 21
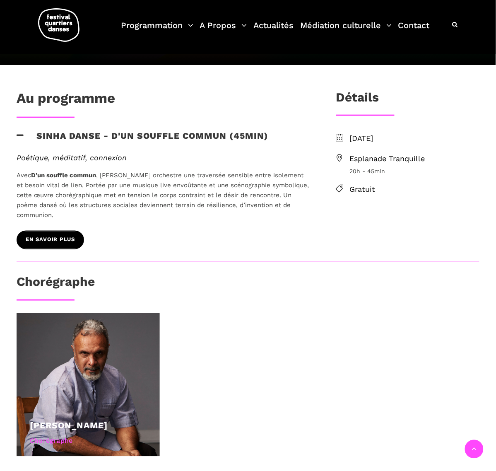
click at [59, 237] on span "EN SAVOIR PLUS" at bounding box center [50, 240] width 49 height 9
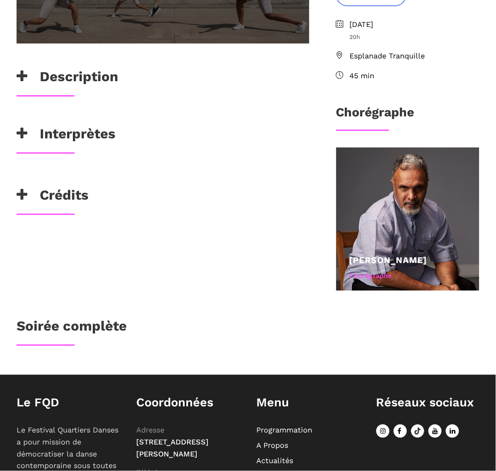
scroll to position [311, 0]
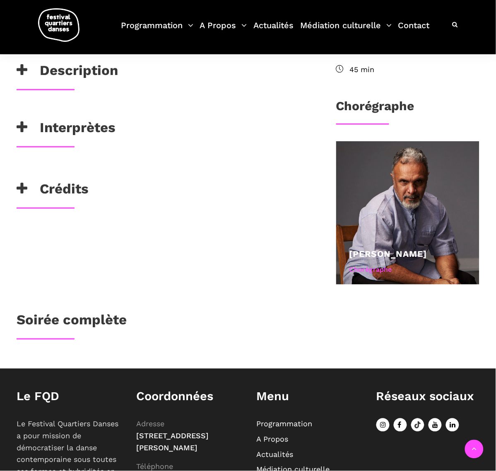
click at [63, 129] on h3 "Interprètes" at bounding box center [66, 129] width 99 height 21
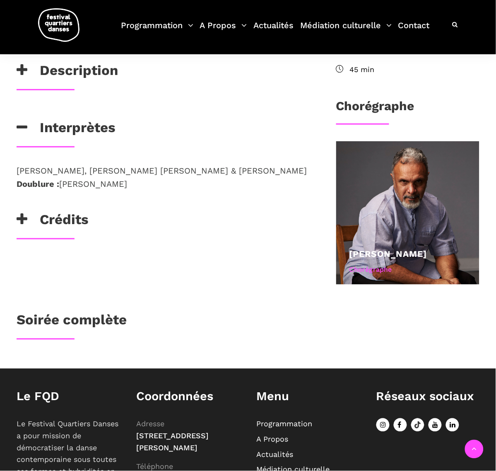
drag, startPoint x: 12, startPoint y: 167, endPoint x: 67, endPoint y: 179, distance: 56.5
click at [67, 179] on div "Amélia Lamanque, Olivia Jaen Flores, Emmanuelle Martin & Citlali Germé Doublure…" at bounding box center [163, 187] width 310 height 47
copy p "Amélia Lamanque, Olivia Jaen Flores, Emmanuelle Martin & Citlali Germé"
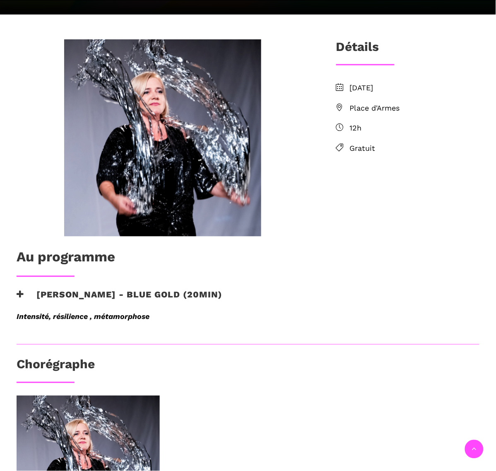
scroll to position [207, 0]
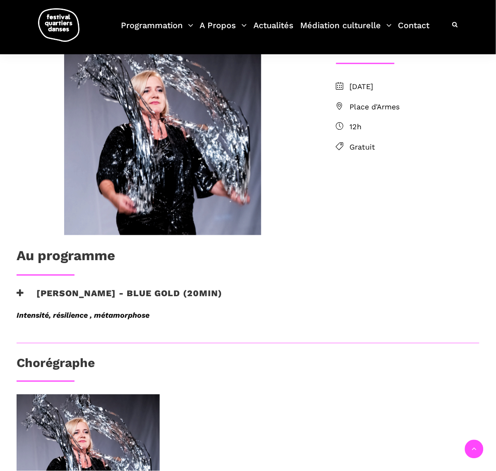
click at [90, 293] on h3 "Agata Życzkowska - Blue Gold (20min)" at bounding box center [120, 298] width 206 height 21
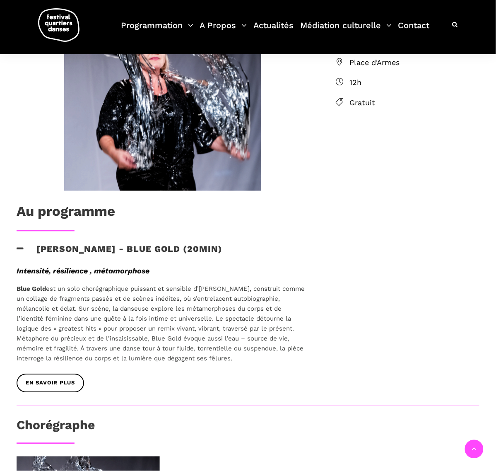
scroll to position [311, 0]
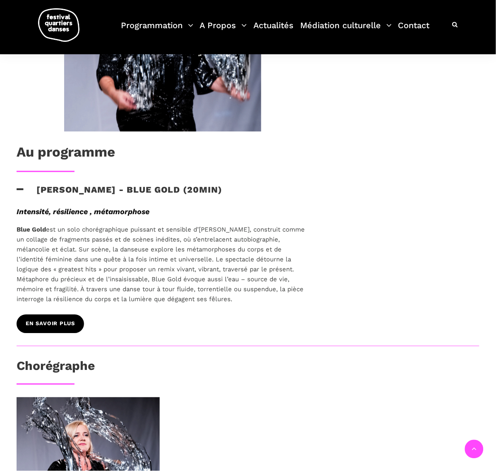
click at [62, 316] on link "EN SAVOIR PLUS" at bounding box center [51, 324] width 68 height 19
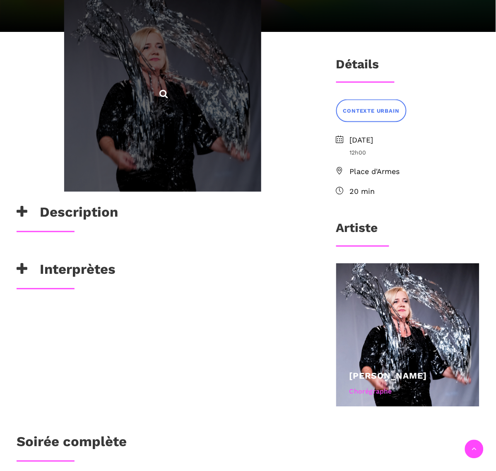
scroll to position [207, 0]
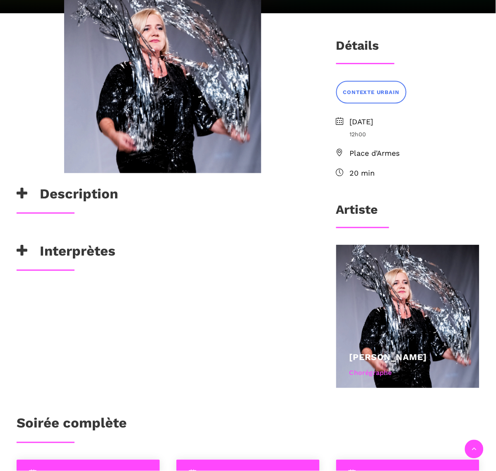
click at [65, 245] on h3 "Interprètes" at bounding box center [66, 253] width 99 height 21
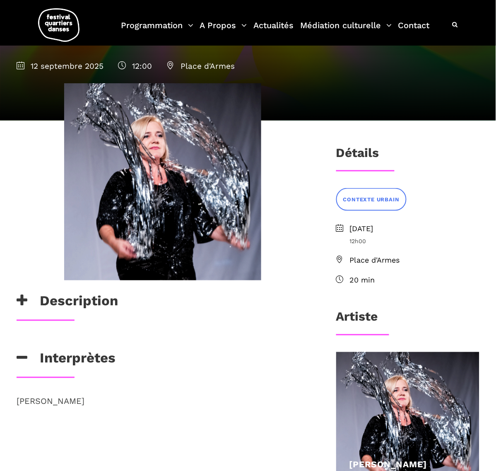
scroll to position [104, 0]
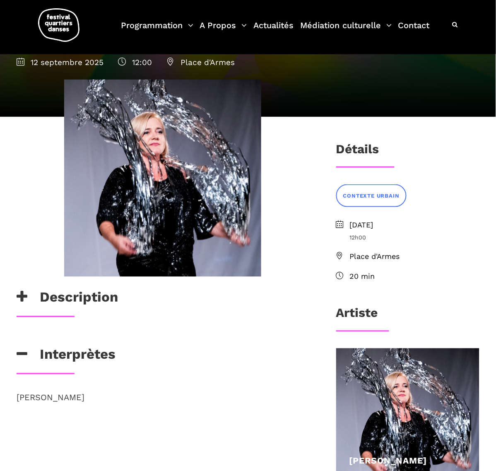
click at [87, 356] on h3 "Interprètes" at bounding box center [66, 356] width 99 height 21
click at [79, 357] on h3 "Interprètes" at bounding box center [66, 356] width 99 height 21
drag, startPoint x: 68, startPoint y: 394, endPoint x: 14, endPoint y: 399, distance: 54.1
click at [14, 399] on div "Agata Życzkowska" at bounding box center [163, 408] width 310 height 34
copy p "Agata Życzkowska"
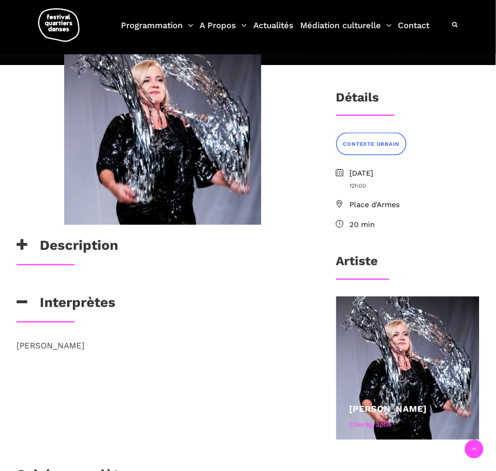
click at [89, 249] on h3 "Description" at bounding box center [68, 247] width 102 height 21
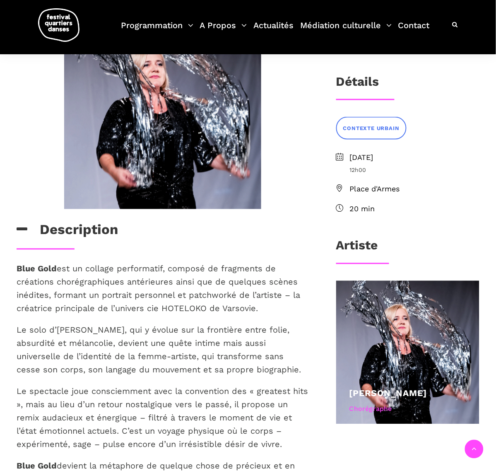
scroll to position [259, 0]
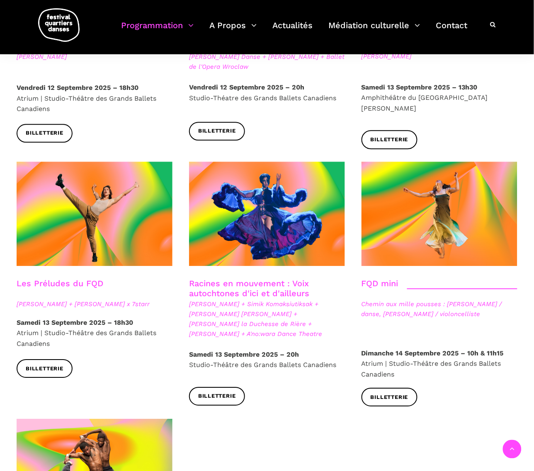
scroll to position [1140, 0]
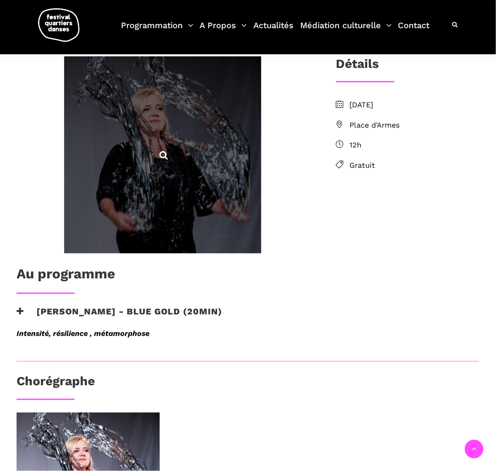
scroll to position [207, 0]
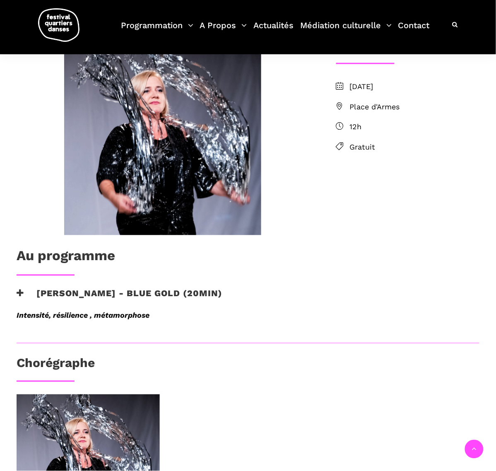
click at [120, 292] on h3 "[PERSON_NAME] - Blue Gold (20min)" at bounding box center [120, 298] width 206 height 21
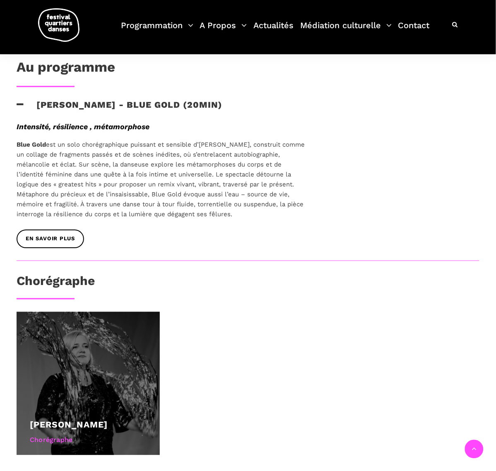
scroll to position [414, 0]
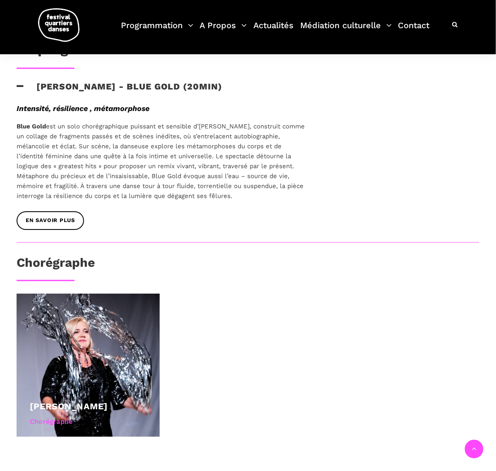
click at [59, 270] on h3 "Chorégraphe" at bounding box center [56, 265] width 78 height 21
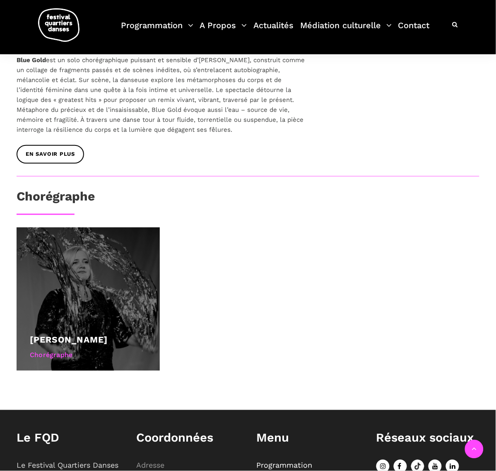
scroll to position [570, 0]
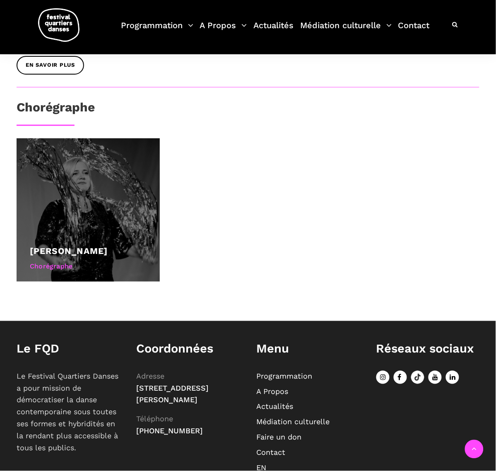
click at [50, 254] on link "[PERSON_NAME]" at bounding box center [69, 251] width 78 height 10
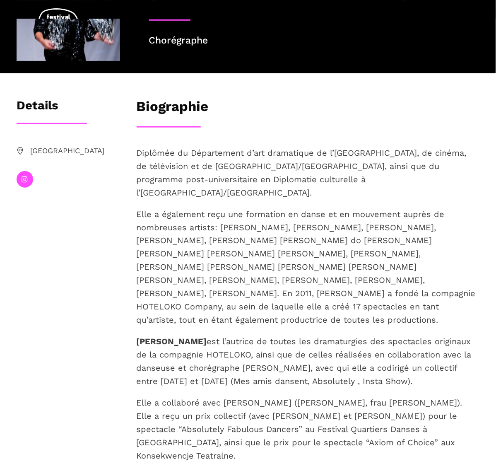
scroll to position [102, 0]
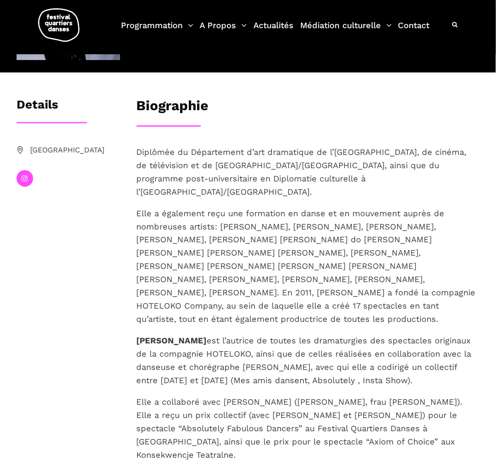
drag, startPoint x: 128, startPoint y: 326, endPoint x: 213, endPoint y: 329, distance: 84.2
copy strong "Agata Życzkowska"
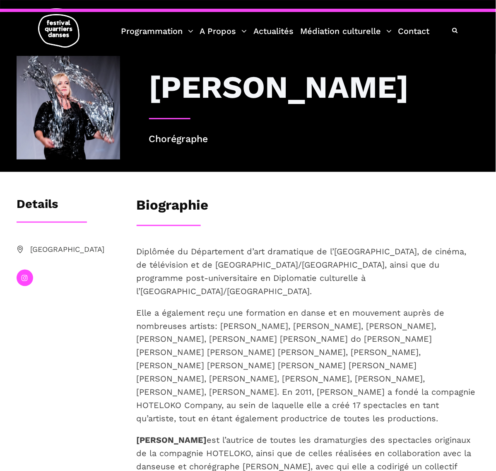
scroll to position [0, 0]
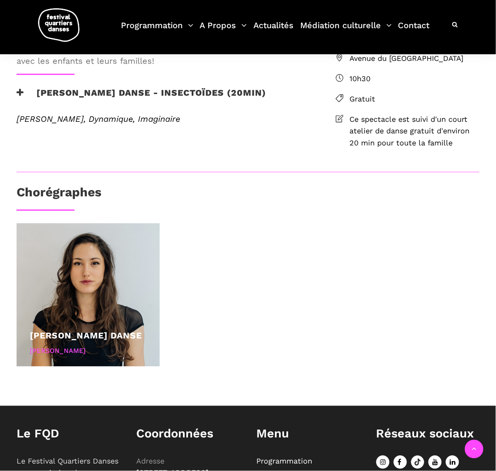
scroll to position [104, 0]
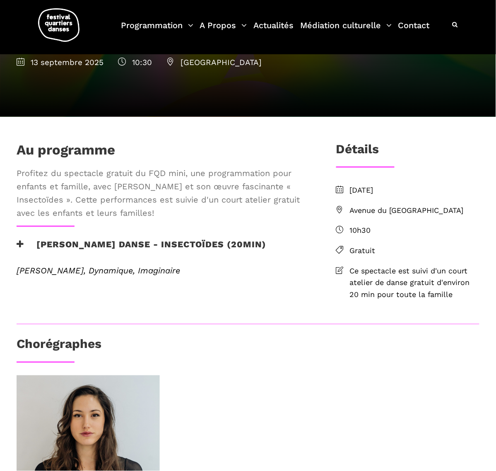
click at [217, 260] on h3 "Pauline Berndsen Danse - Insectoïdes (20min)" at bounding box center [142, 250] width 250 height 21
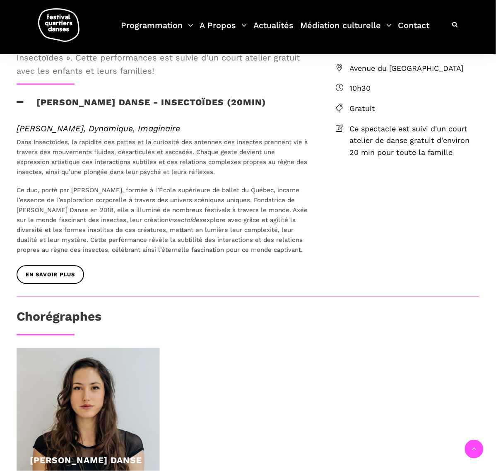
scroll to position [259, 0]
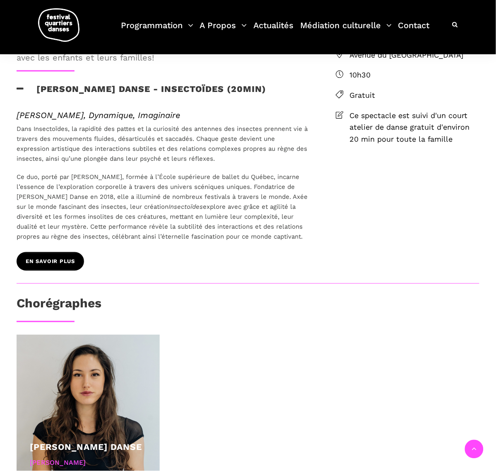
click at [31, 266] on span "EN SAVOIR PLUS" at bounding box center [50, 262] width 49 height 9
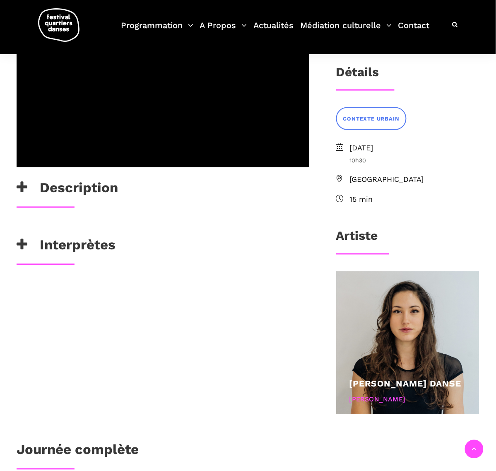
scroll to position [207, 0]
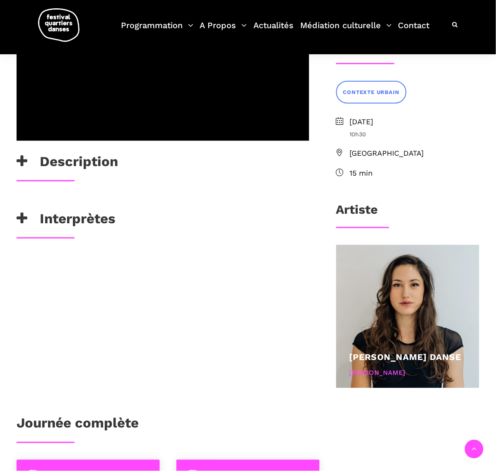
click at [77, 220] on h3 "Interprètes" at bounding box center [66, 221] width 99 height 21
